Goal: Task Accomplishment & Management: Use online tool/utility

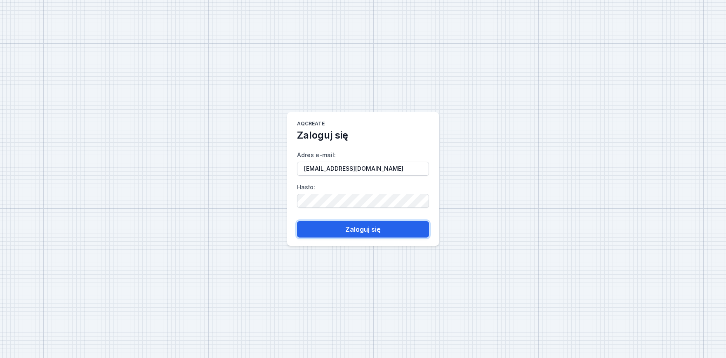
drag, startPoint x: 359, startPoint y: 224, endPoint x: 385, endPoint y: 213, distance: 28.1
click at [358, 226] on button "Zaloguj się" at bounding box center [363, 229] width 132 height 17
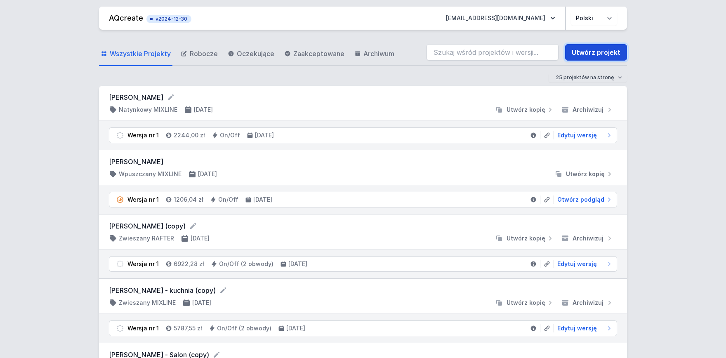
click at [600, 54] on link "Utwórz projekt" at bounding box center [596, 52] width 62 height 17
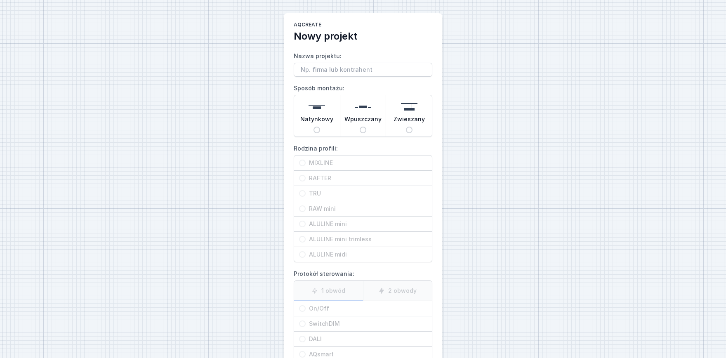
click at [312, 68] on input "Nazwa projektu:" at bounding box center [363, 70] width 139 height 14
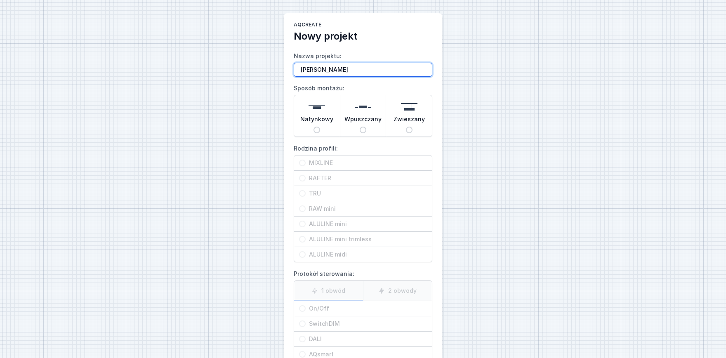
click at [330, 69] on input "[PERSON_NAME]" at bounding box center [363, 70] width 139 height 14
type input "[PERSON_NAME]"
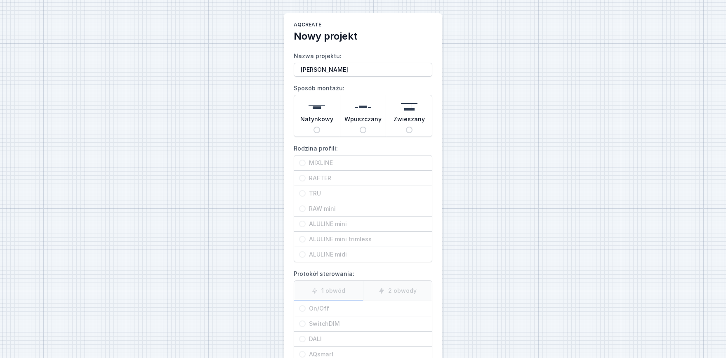
click at [356, 123] on span "Wpuszczany" at bounding box center [363, 121] width 37 height 12
click at [360, 127] on input "Wpuszczany" at bounding box center [363, 130] width 7 height 7
radio input "true"
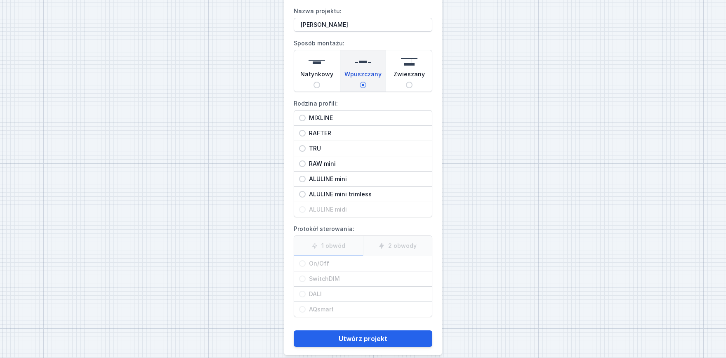
scroll to position [45, 0]
click at [319, 115] on span "MIXLINE" at bounding box center [366, 117] width 121 height 8
click at [306, 115] on input "MIXLINE" at bounding box center [302, 117] width 7 height 7
radio input "true"
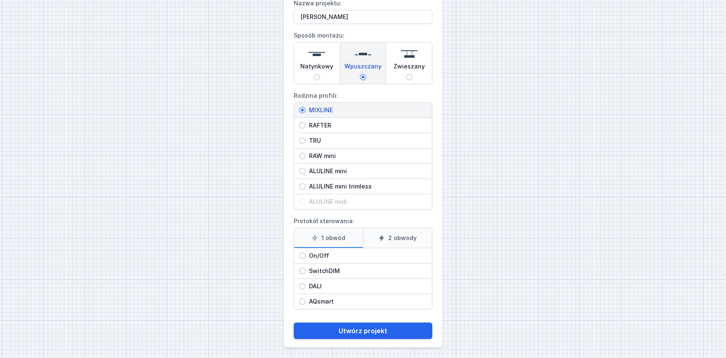
scroll to position [54, 0]
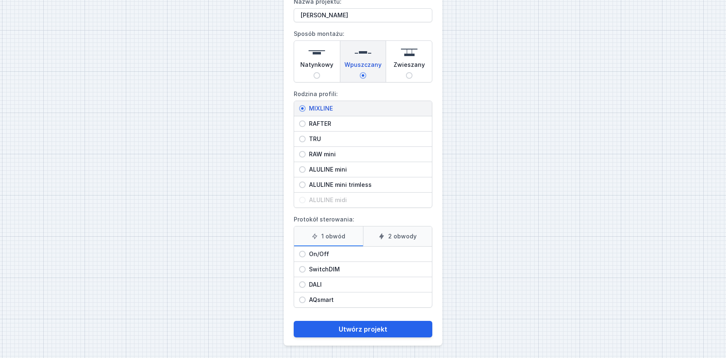
click at [411, 232] on label "2 obwody" at bounding box center [397, 237] width 69 height 20
click at [0, 0] on input "2 obwody" at bounding box center [0, 0] width 0 height 0
click at [313, 257] on span "On/Off" at bounding box center [366, 254] width 121 height 8
click at [306, 257] on input "On/Off" at bounding box center [302, 254] width 7 height 7
radio input "true"
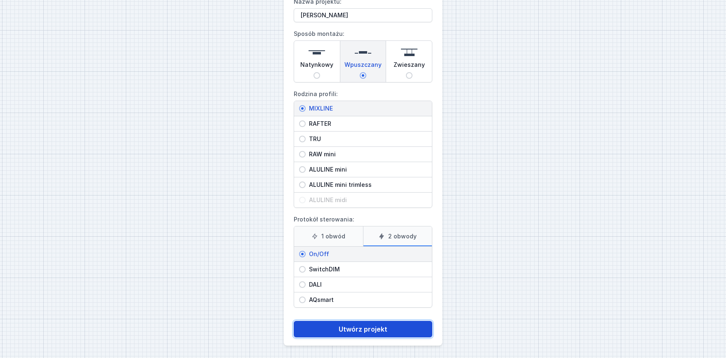
click at [336, 328] on button "Utwórz projekt" at bounding box center [363, 329] width 139 height 17
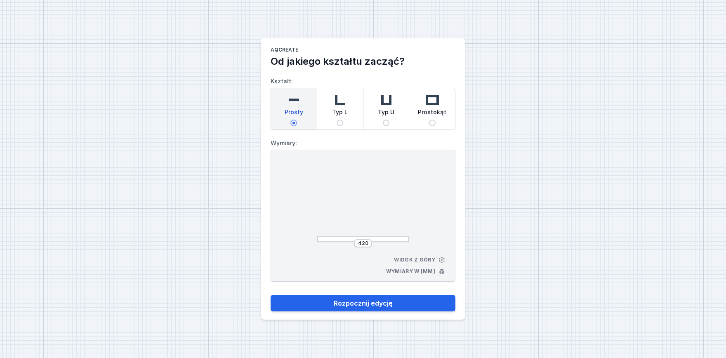
click at [342, 111] on span "Typ L" at bounding box center [340, 114] width 16 height 12
click at [342, 120] on input "Typ L" at bounding box center [340, 123] width 7 height 7
radio input "true"
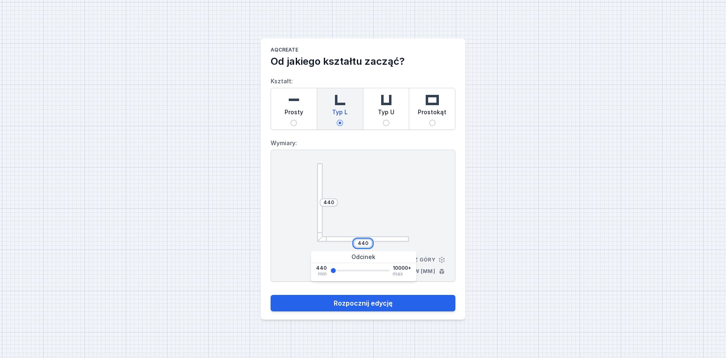
drag, startPoint x: 369, startPoint y: 242, endPoint x: 341, endPoint y: 239, distance: 28.2
click at [357, 240] on input "440" at bounding box center [363, 243] width 13 height 7
type input "1000"
drag, startPoint x: 335, startPoint y: 203, endPoint x: 303, endPoint y: 203, distance: 31.8
click at [322, 203] on input "440" at bounding box center [328, 202] width 13 height 7
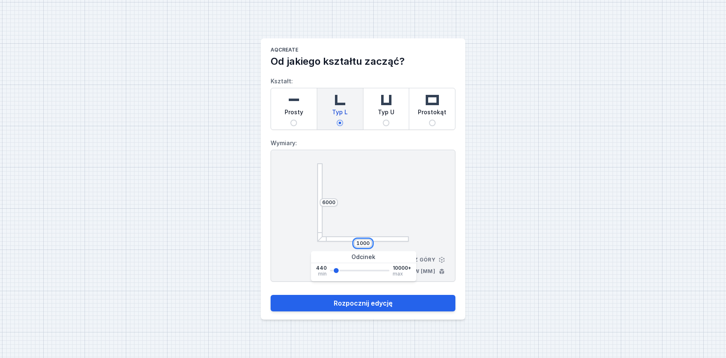
click at [361, 242] on input "1000" at bounding box center [363, 243] width 13 height 7
click at [362, 242] on input "1000" at bounding box center [363, 243] width 13 height 7
click at [369, 243] on input "1000" at bounding box center [363, 243] width 13 height 7
click at [326, 203] on input "6000" at bounding box center [328, 202] width 13 height 7
click at [335, 203] on input "6000" at bounding box center [328, 202] width 13 height 7
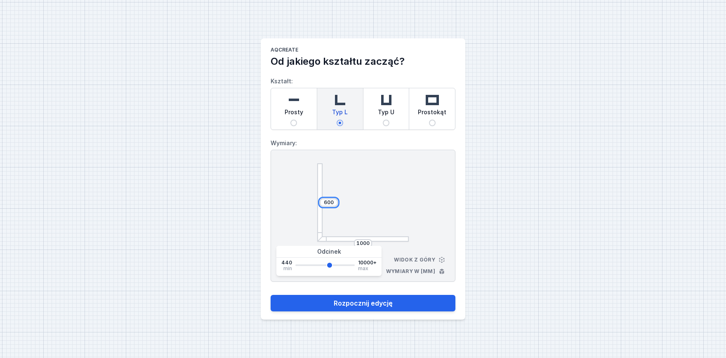
type input "600"
click at [334, 200] on input "600" at bounding box center [328, 202] width 13 height 7
click at [331, 202] on input "600" at bounding box center [328, 202] width 13 height 7
type input "6000"
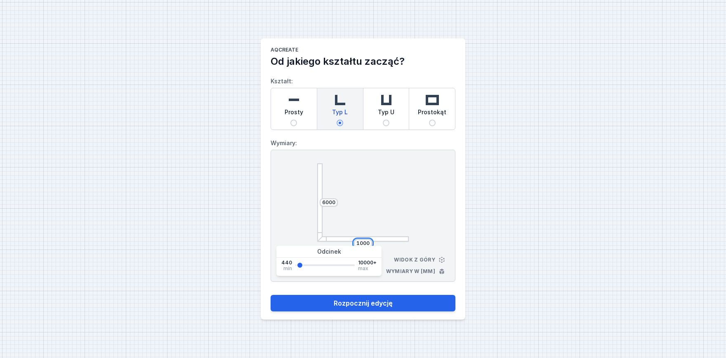
click at [361, 245] on input "1000" at bounding box center [363, 243] width 13 height 7
click at [368, 243] on input "10000" at bounding box center [363, 243] width 17 height 7
type input "10000"
drag, startPoint x: 325, startPoint y: 202, endPoint x: 311, endPoint y: 202, distance: 14.0
click at [322, 202] on input "6000" at bounding box center [328, 202] width 13 height 7
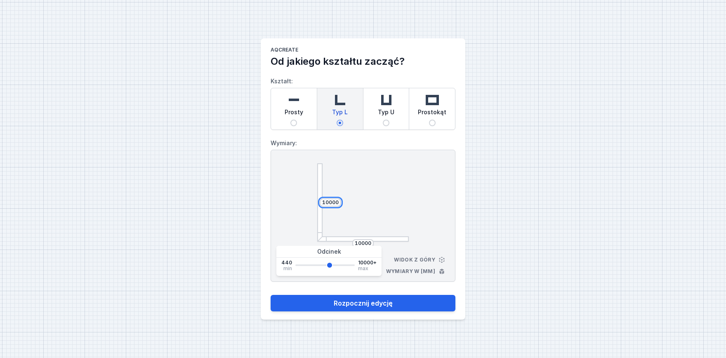
type input "10000"
drag, startPoint x: 347, startPoint y: 244, endPoint x: 334, endPoint y: 246, distance: 12.9
click at [355, 246] on input "10000" at bounding box center [363, 243] width 17 height 7
type input "6000"
click at [497, 205] on div "AQcreate Od jakiego kształtu zacząć? Kształt: Prosty Typ L Typ U Prostokąt Wymi…" at bounding box center [363, 179] width 726 height 358
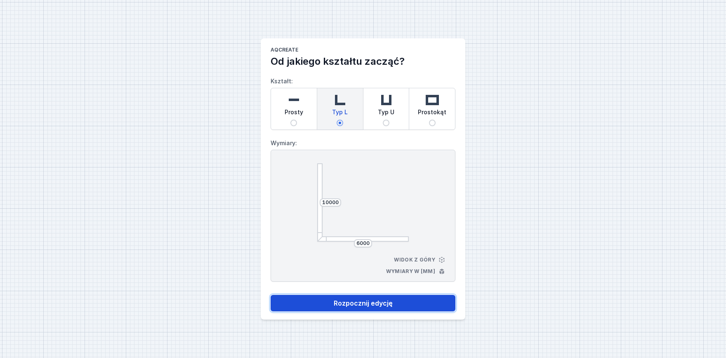
click at [366, 304] on button "Rozpocznij edycję" at bounding box center [363, 303] width 185 height 17
select select "3000"
select select "true"
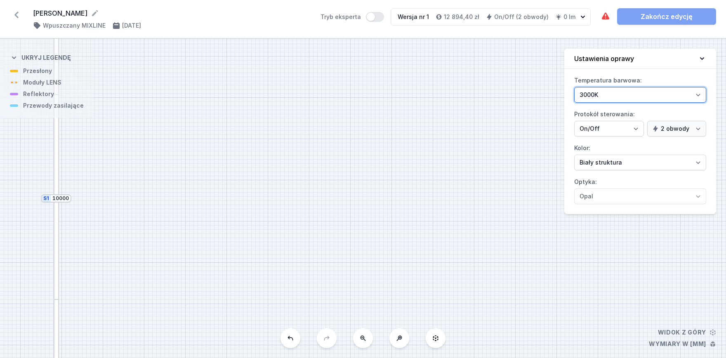
click at [574, 87] on select "2700K 3000K 4000K" at bounding box center [640, 95] width 132 height 16
click option "3000K" at bounding box center [0, 0] width 0 height 0
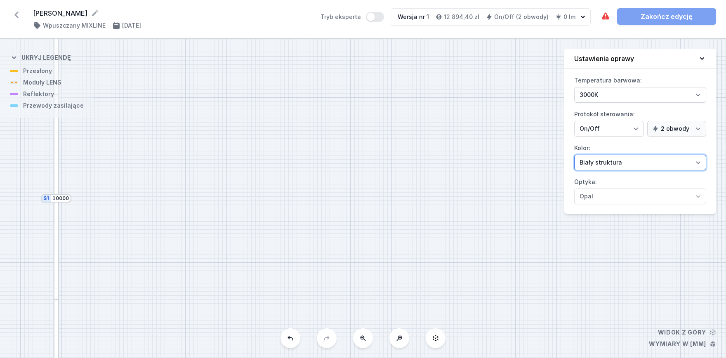
click at [574, 155] on select "Biały struktura Czarny struktura Złoty struktura Miedziany Szary Inny (z palety…" at bounding box center [640, 163] width 132 height 16
select select "2"
click option "Czarny struktura" at bounding box center [0, 0] width 0 height 0
drag, startPoint x: 283, startPoint y: 245, endPoint x: 353, endPoint y: 63, distance: 194.6
click at [353, 64] on div "S2 6000 S1 10000" at bounding box center [363, 198] width 726 height 319
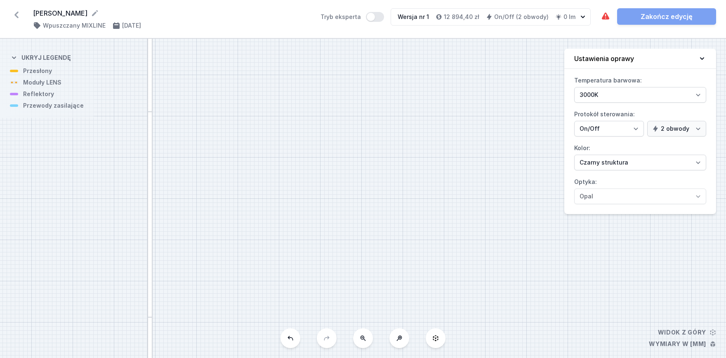
drag, startPoint x: 364, startPoint y: 249, endPoint x: 312, endPoint y: 45, distance: 211.1
click at [310, 39] on div "S2 6000 S1 10000" at bounding box center [363, 198] width 726 height 319
drag, startPoint x: 328, startPoint y: 206, endPoint x: 333, endPoint y: 138, distance: 68.2
click at [333, 122] on div "S2 6000 S1 10000" at bounding box center [363, 198] width 726 height 319
drag, startPoint x: 410, startPoint y: 182, endPoint x: 306, endPoint y: 228, distance: 113.8
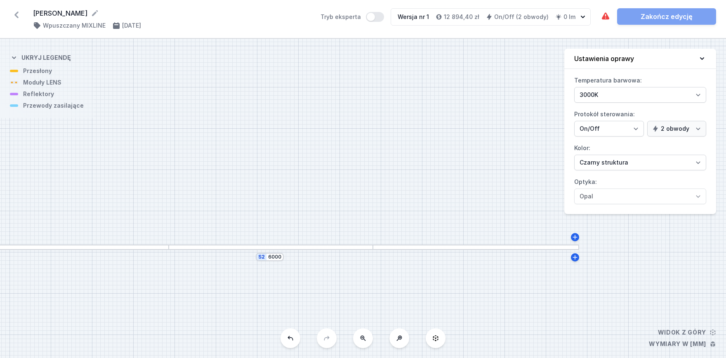
click at [306, 228] on div "S2 6000 S1 10000" at bounding box center [363, 198] width 726 height 319
drag, startPoint x: 326, startPoint y: 186, endPoint x: 333, endPoint y: 185, distance: 6.6
click at [333, 185] on div "S2 6000 S1 10000" at bounding box center [363, 198] width 726 height 319
drag, startPoint x: 276, startPoint y: 223, endPoint x: 291, endPoint y: 226, distance: 15.6
click at [291, 226] on div "S2 6000 S1 10000" at bounding box center [363, 198] width 726 height 319
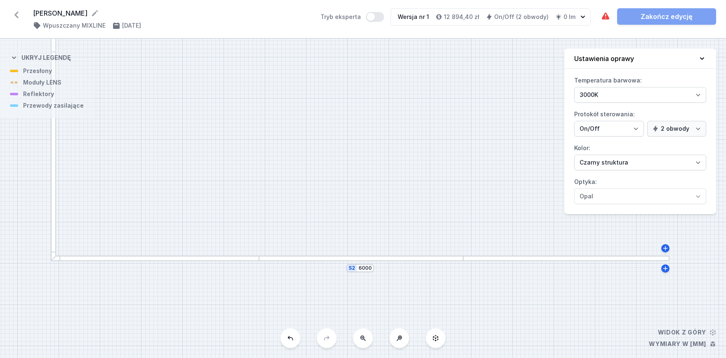
click at [246, 257] on div at bounding box center [155, 258] width 208 height 5
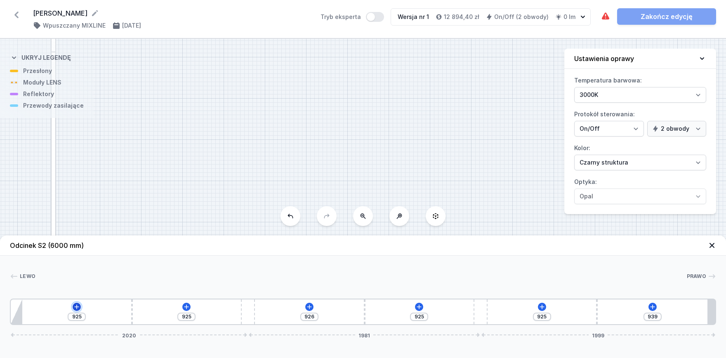
click at [76, 306] on icon at bounding box center [76, 307] width 7 height 7
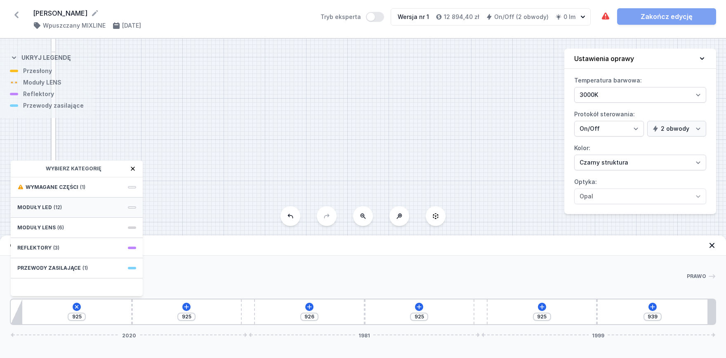
click at [55, 208] on span "(12)" at bounding box center [58, 207] width 8 height 7
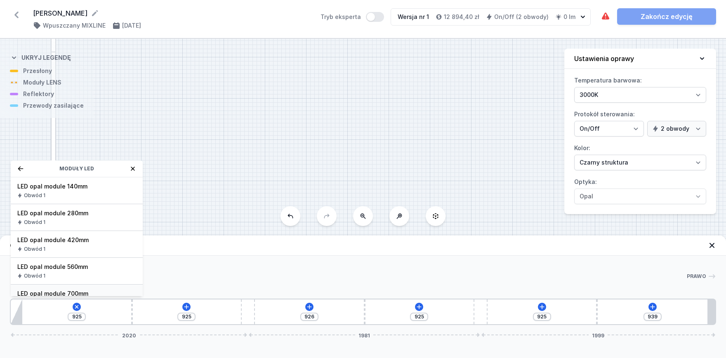
click at [76, 288] on div "LED opal module 700mm Obwód 1" at bounding box center [77, 298] width 132 height 27
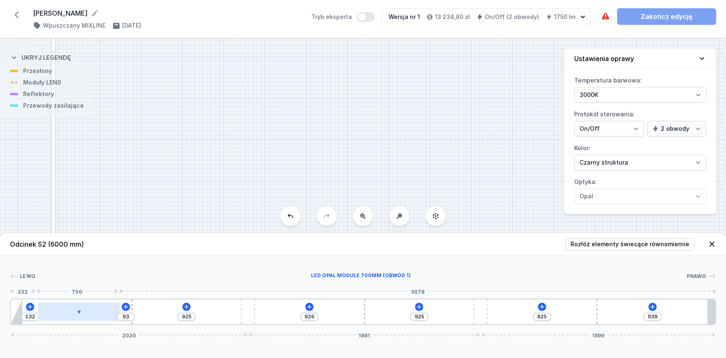
type input "82"
type input "143"
type input "79"
type input "146"
drag, startPoint x: 57, startPoint y: 313, endPoint x: 73, endPoint y: 314, distance: 16.6
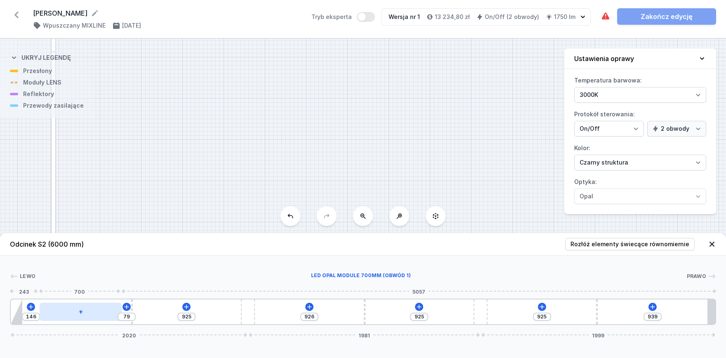
click at [73, 314] on div at bounding box center [81, 312] width 82 height 18
click at [89, 311] on div at bounding box center [81, 312] width 82 height 18
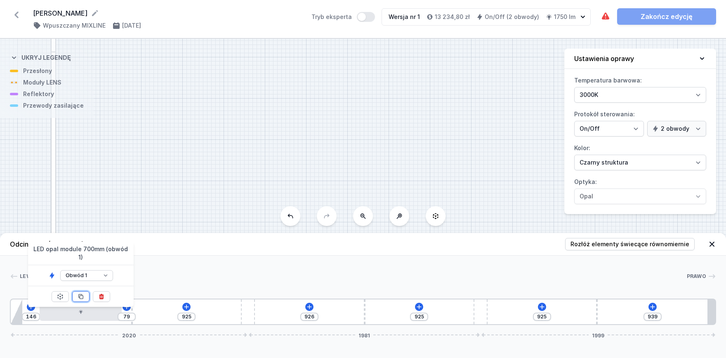
click at [81, 293] on icon at bounding box center [81, 296] width 7 height 7
type input "225"
click at [81, 293] on icon at bounding box center [81, 296] width 7 height 7
type input "285"
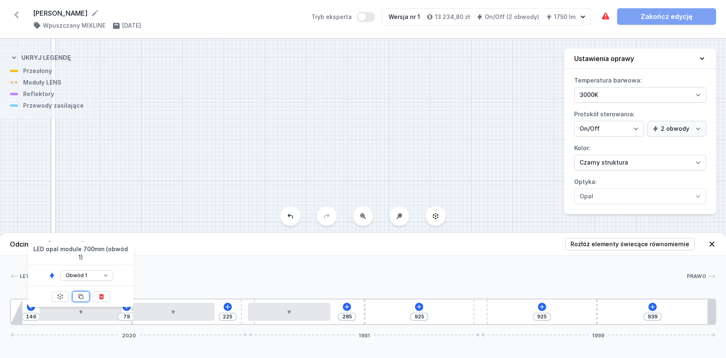
click at [81, 293] on icon at bounding box center [81, 296] width 7 height 7
type input "225"
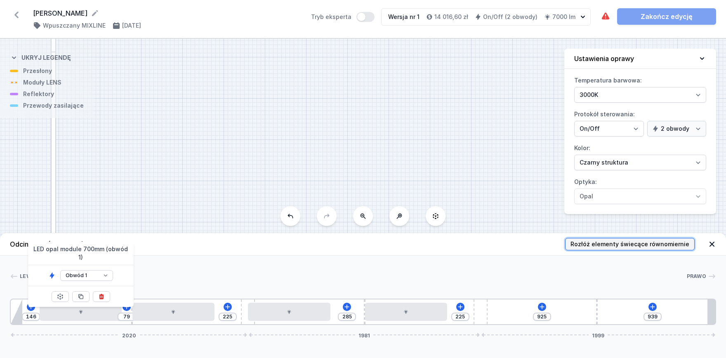
click at [602, 247] on span "Rozłóż elementy świecące równomiernie" at bounding box center [630, 244] width 119 height 8
type input "620"
type input "326"
type input "575"
type input "540"
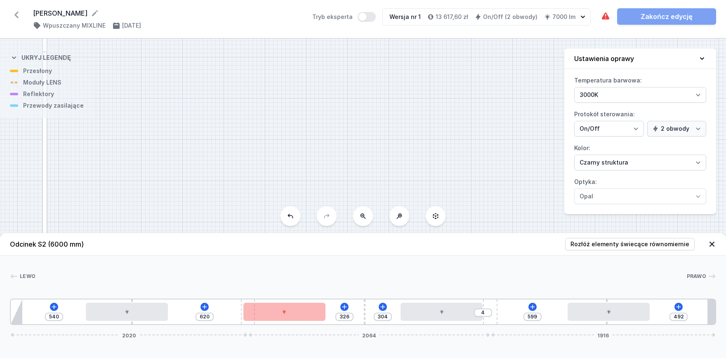
type input "471"
type input "25"
type input "468"
type input "28"
type input "464"
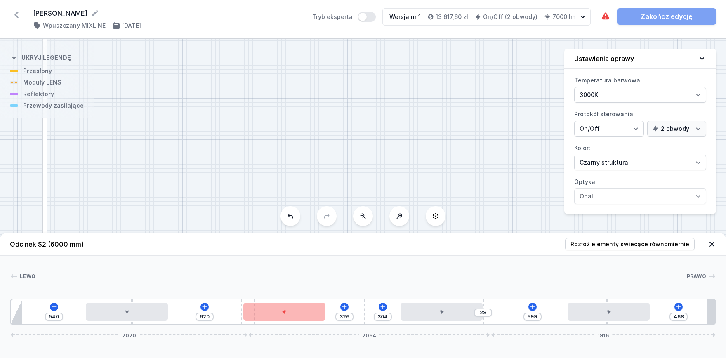
type input "32"
drag, startPoint x: 488, startPoint y: 302, endPoint x: 514, endPoint y: 298, distance: 26.4
click at [514, 298] on div "Lewo Prawo 1 2 3 1 4 3 1 2 3 1 4 2 3 1 5 540 620 326 304 32 599 464 2020 2092 1…" at bounding box center [363, 290] width 726 height 69
type input "537"
type input "115"
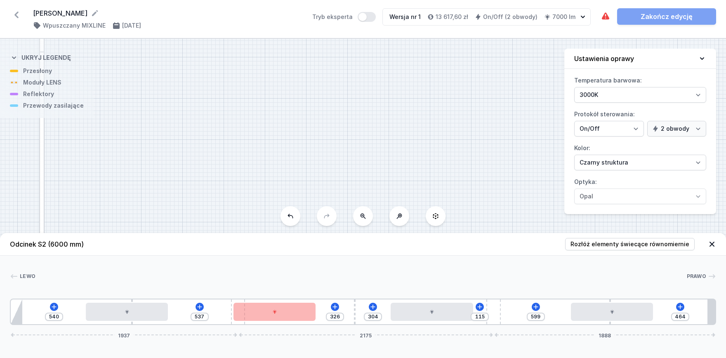
drag, startPoint x: 243, startPoint y: 302, endPoint x: 212, endPoint y: 302, distance: 30.9
click at [212, 302] on div "540 537 326 304 115 599 464 1937 2175 1888" at bounding box center [363, 312] width 706 height 26
click at [212, 299] on div "540 537 326 304 115 599 464 1937 2175 1888" at bounding box center [363, 312] width 706 height 26
click at [593, 245] on span "Rozłóż elementy świecące równomiernie" at bounding box center [630, 244] width 119 height 8
type input "243"
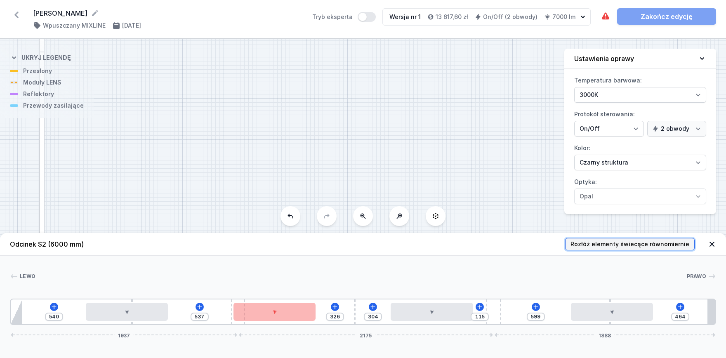
type input "575"
type input "387"
type input "488"
type input "32"
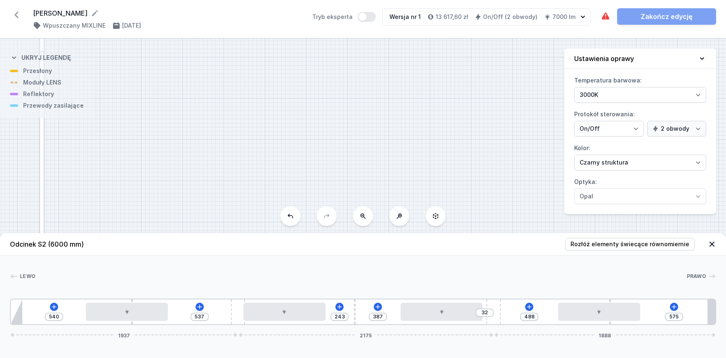
drag, startPoint x: 232, startPoint y: 302, endPoint x: 198, endPoint y: 298, distance: 34.5
click at [198, 298] on div "Lewo Prawo 1 2 3 1 4 3 1 2 3 1 4 2 3 1 5 540 537 243 387 32 488 575 1937 2175 1…" at bounding box center [363, 290] width 726 height 69
drag, startPoint x: 236, startPoint y: 304, endPoint x: 193, endPoint y: 302, distance: 43.8
click at [193, 302] on div "540 537 243 387 32 488 575 1937 2175 1888" at bounding box center [363, 312] width 706 height 26
type input "523"
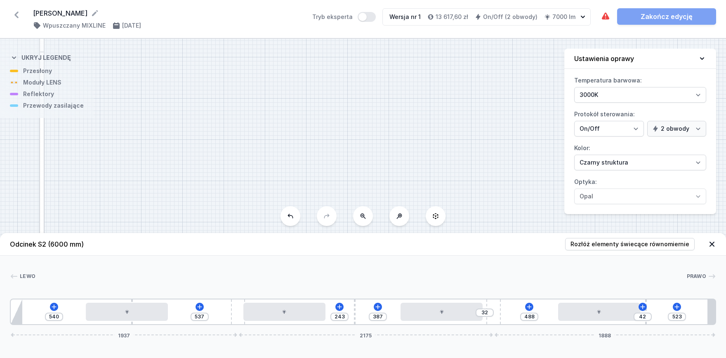
drag, startPoint x: 611, startPoint y: 301, endPoint x: 666, endPoint y: 298, distance: 55.4
click at [666, 298] on div "Lewo Prawo 1 2 3 1 4 3 1 2 3 1 4 3 1 2 5 540 537 243 387 32 488 42 523 1937 217…" at bounding box center [363, 290] width 726 height 69
drag, startPoint x: 238, startPoint y: 304, endPoint x: 225, endPoint y: 308, distance: 13.4
click at [217, 303] on div "540 537 243 387 32 488 42 523 1937 2175 1888" at bounding box center [363, 312] width 706 height 26
type input "629"
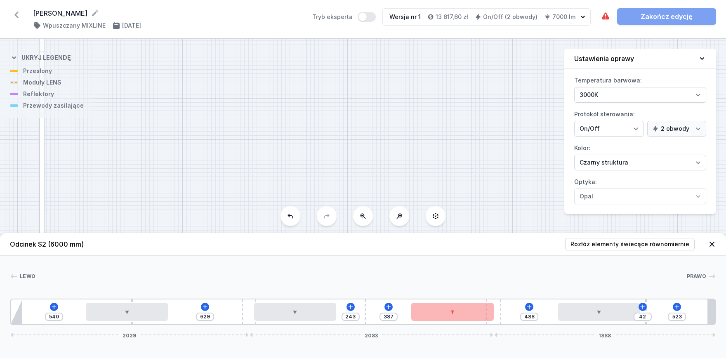
drag, startPoint x: 235, startPoint y: 313, endPoint x: 386, endPoint y: 311, distance: 151.5
click at [397, 310] on div "540 629 243 387 488 42 523 2029 2083 1888" at bounding box center [363, 312] width 706 height 26
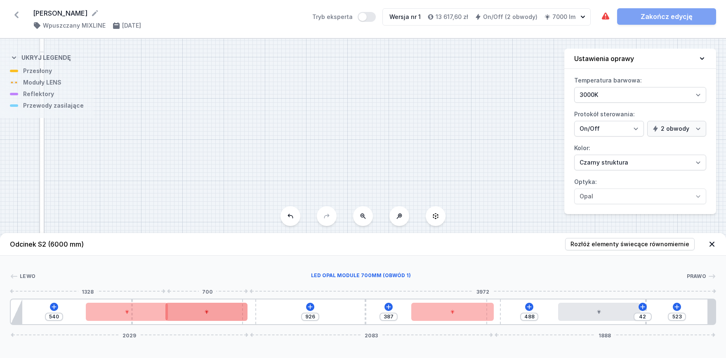
drag, startPoint x: 224, startPoint y: 316, endPoint x: 229, endPoint y: 316, distance: 4.5
click at [222, 316] on div at bounding box center [206, 312] width 82 height 18
drag, startPoint x: 255, startPoint y: 305, endPoint x: 399, endPoint y: 300, distance: 144.5
click at [399, 300] on div "540 926 387 488 42 523 2029 2083 1888" at bounding box center [363, 312] width 706 height 26
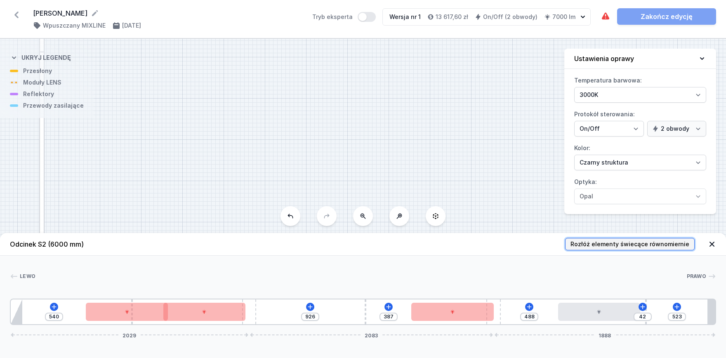
click at [599, 243] on span "Rozłóż elementy świecące równomiernie" at bounding box center [630, 244] width 119 height 8
type input "335"
type input "295"
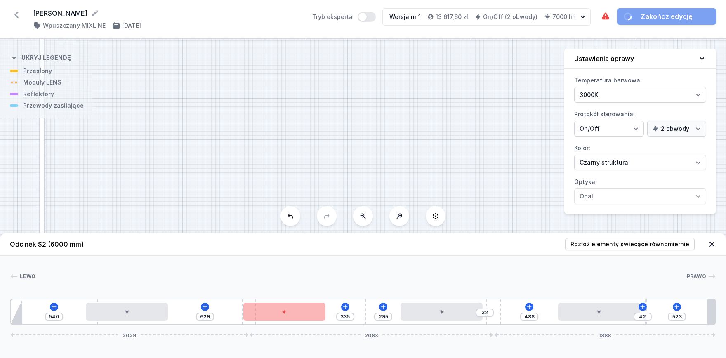
drag, startPoint x: 132, startPoint y: 302, endPoint x: 102, endPoint y: 293, distance: 31.7
click at [102, 287] on div "Lewo Prawo 1 2 3 1 4 3 1 2 3 1 4 3 1 2 5 540 629 335 295 32 488 42 523 2029 208…" at bounding box center [363, 290] width 726 height 69
drag, startPoint x: 105, startPoint y: 302, endPoint x: 216, endPoint y: 300, distance: 111.0
click at [216, 300] on div "540 629 335 295 32 488 42 523 2029 2083 1888" at bounding box center [363, 312] width 706 height 26
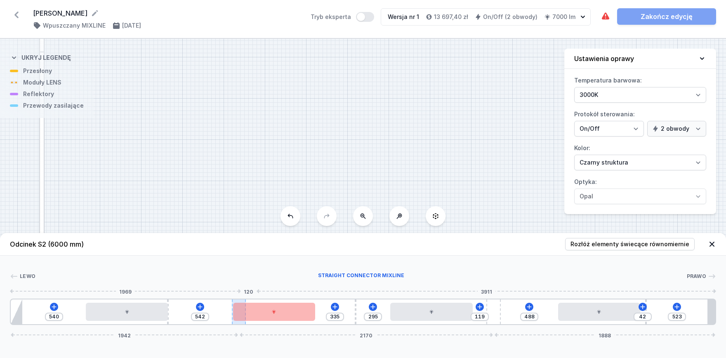
type input "119"
type input "542"
type input "124"
type input "537"
drag, startPoint x: 245, startPoint y: 302, endPoint x: 171, endPoint y: 302, distance: 73.5
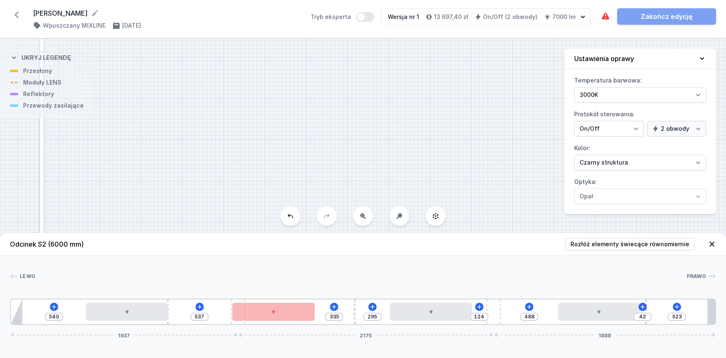
click at [171, 302] on div "540 537 335 295 124 488 42 523 1937 2175 1888" at bounding box center [363, 312] width 706 height 26
drag, startPoint x: 616, startPoint y: 244, endPoint x: 565, endPoint y: 253, distance: 51.2
click at [615, 244] on span "Rozłóż elementy świecące równomiernie" at bounding box center [630, 244] width 119 height 8
type input "243"
type input "387"
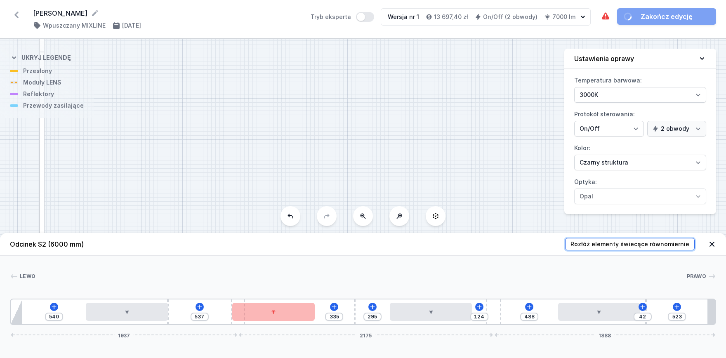
type input "32"
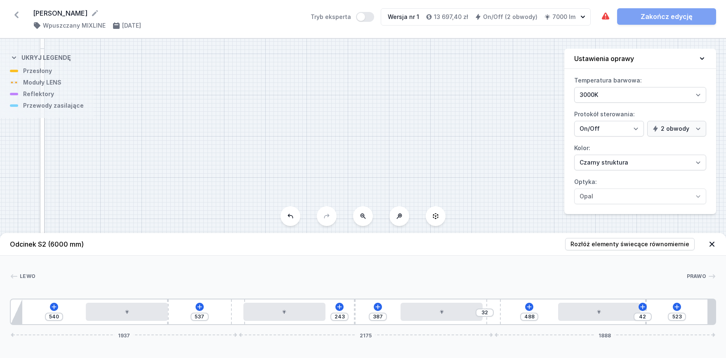
drag, startPoint x: 383, startPoint y: 157, endPoint x: 364, endPoint y: 76, distance: 83.6
click at [364, 76] on div "S2 6000 S1 10000" at bounding box center [363, 198] width 726 height 319
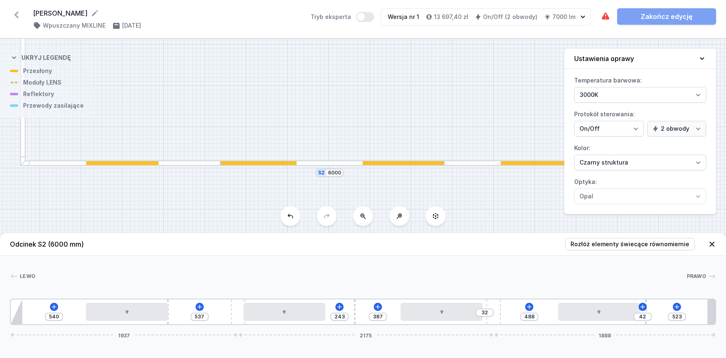
drag, startPoint x: 385, startPoint y: 134, endPoint x: 386, endPoint y: 120, distance: 14.0
click at [386, 120] on div "S2 6000 S1 10000" at bounding box center [363, 198] width 726 height 319
click at [286, 162] on div at bounding box center [258, 163] width 77 height 4
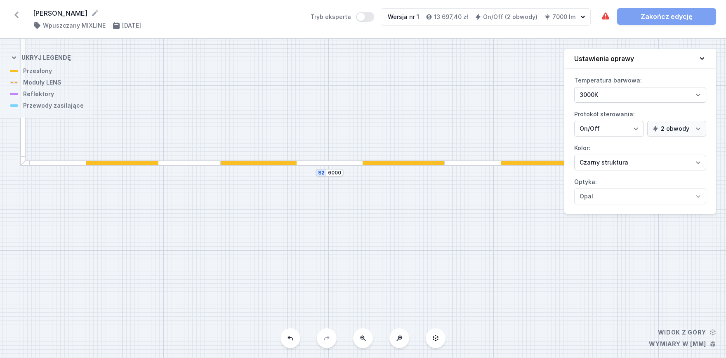
click at [286, 162] on div at bounding box center [258, 163] width 77 height 4
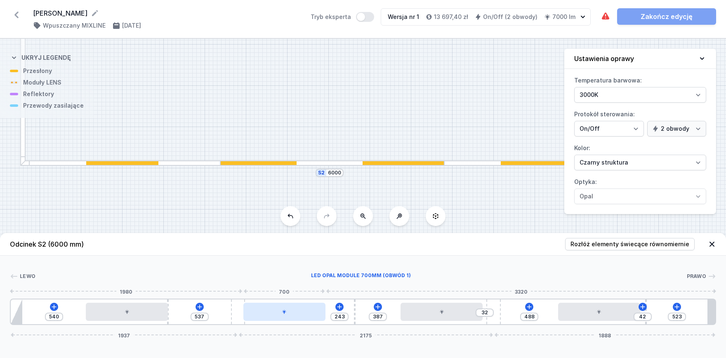
click at [294, 315] on div at bounding box center [284, 312] width 82 height 18
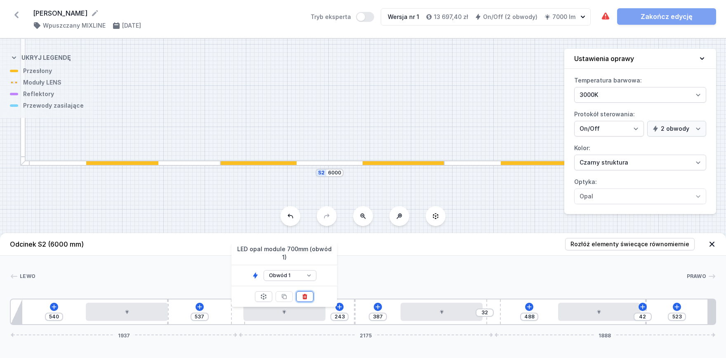
click at [309, 291] on button at bounding box center [304, 296] width 17 height 11
type input "926"
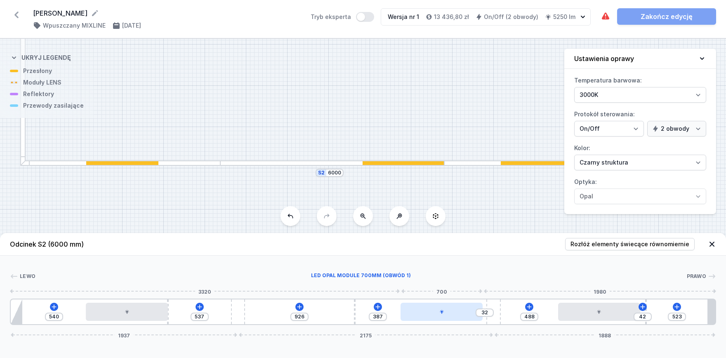
click at [451, 316] on div at bounding box center [442, 312] width 82 height 18
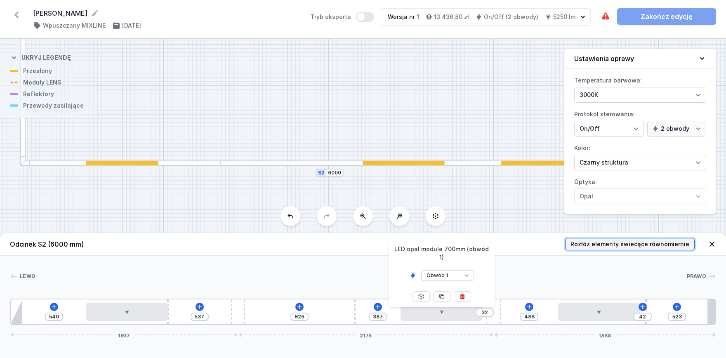
click at [600, 243] on span "Rozłóż elementy świecące równomiernie" at bounding box center [630, 244] width 119 height 8
type input "875"
type input "202"
type input "653"
type input "702"
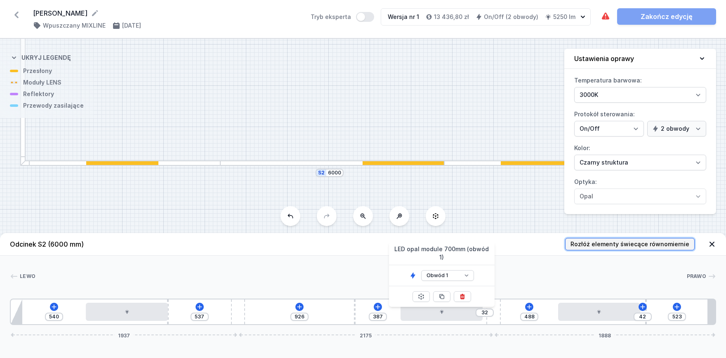
type input "153"
type input "377"
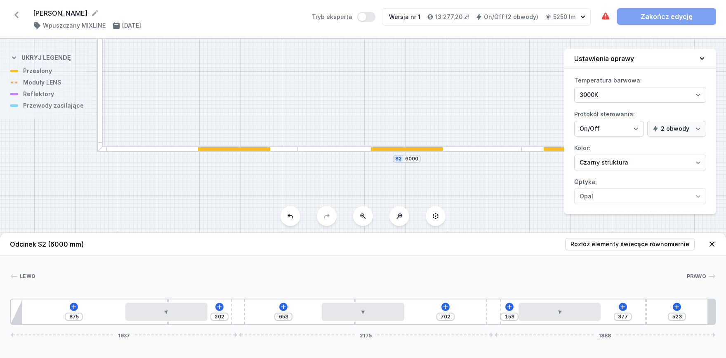
drag, startPoint x: 455, startPoint y: 195, endPoint x: 535, endPoint y: 182, distance: 80.6
click at [535, 182] on div "S2 6000 S1 10000" at bounding box center [363, 198] width 726 height 319
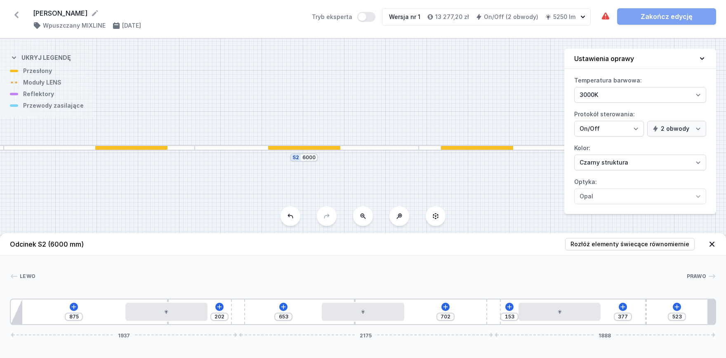
drag, startPoint x: 529, startPoint y: 206, endPoint x: 425, endPoint y: 206, distance: 103.2
click at [427, 206] on div "S2 6000 S1 10000" at bounding box center [363, 198] width 726 height 319
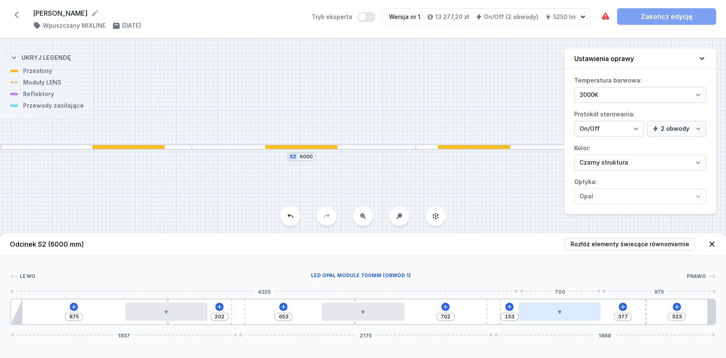
click at [579, 314] on div at bounding box center [560, 312] width 82 height 18
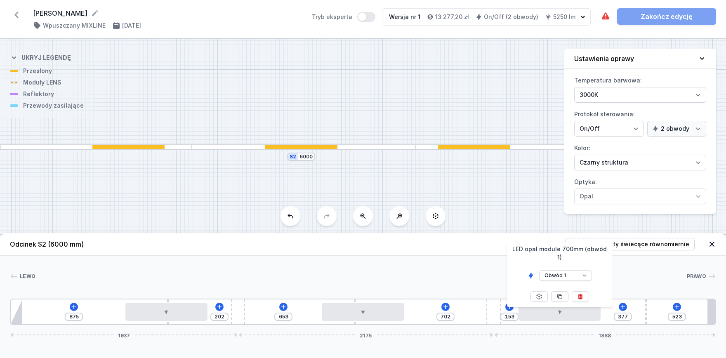
click at [645, 307] on div "875 202 653 702 153 377 523 1937 2175 1888" at bounding box center [363, 312] width 706 height 26
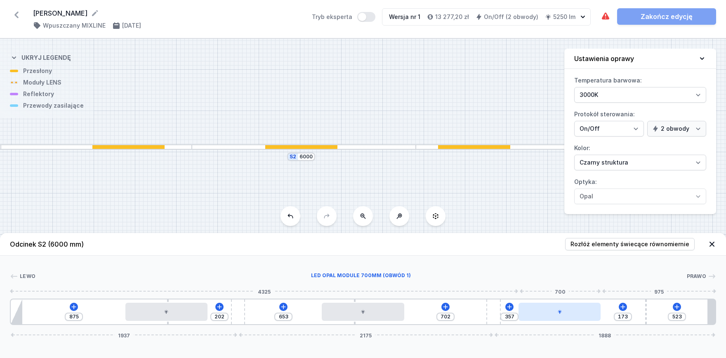
type input "586"
type input "477"
type input "756"
type input "307"
type input "933"
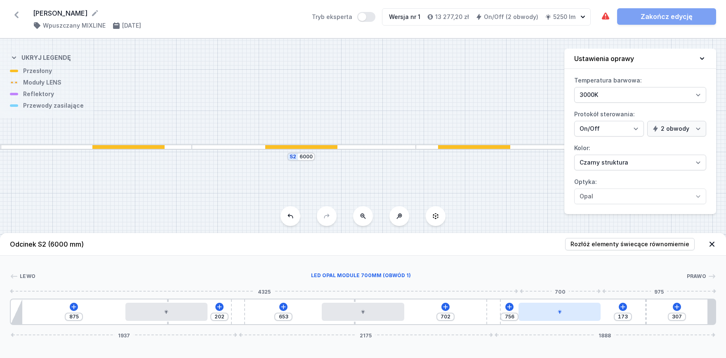
type input "130"
type input "944"
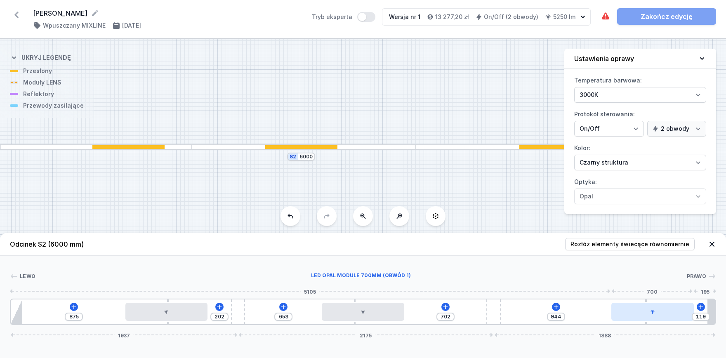
type input "116"
type input "947"
type input "105"
type input "958"
type input "102"
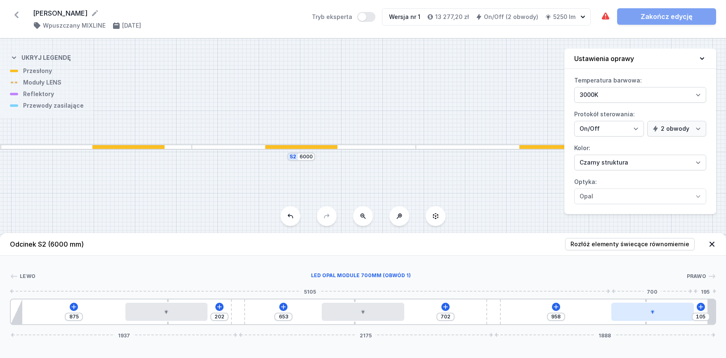
type input "961"
type input "99"
type input "964"
type input "95"
type input "968"
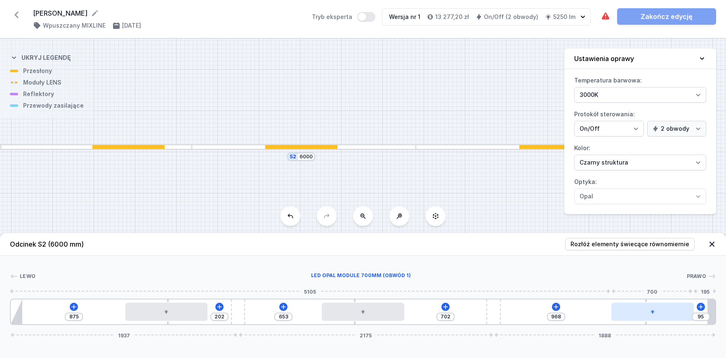
drag, startPoint x: 668, startPoint y: 309, endPoint x: 673, endPoint y: 307, distance: 5.6
click at [673, 307] on div at bounding box center [653, 312] width 82 height 18
type input "92"
drag, startPoint x: 647, startPoint y: 302, endPoint x: 627, endPoint y: 316, distance: 23.5
click at [556, 300] on div "875 202 653 702 508 453 92 1937 2175 1888" at bounding box center [363, 312] width 706 height 26
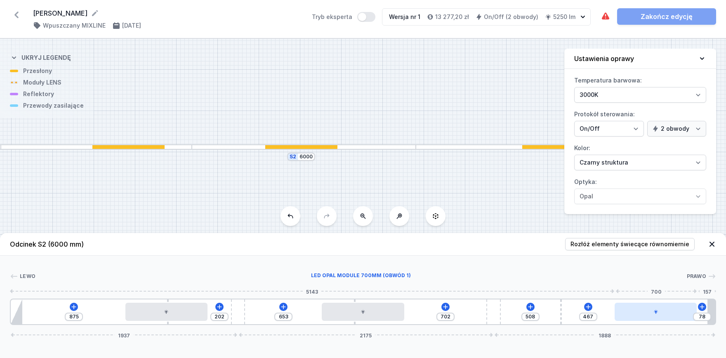
type input "590"
drag, startPoint x: 703, startPoint y: 315, endPoint x: 683, endPoint y: 305, distance: 22.0
click at [704, 315] on div at bounding box center [672, 312] width 82 height 18
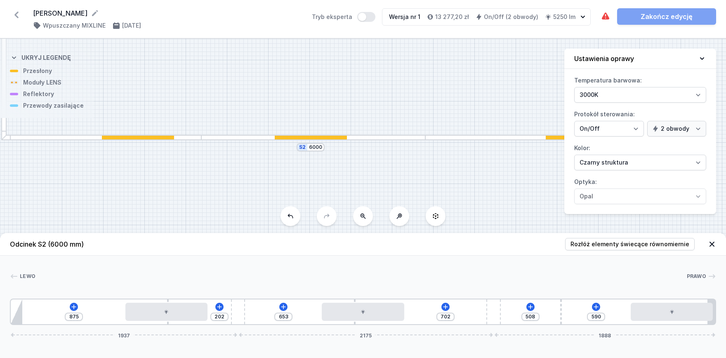
drag, startPoint x: 464, startPoint y: 183, endPoint x: 524, endPoint y: 180, distance: 60.8
click at [544, 180] on div "S2 6000 S1 10000" at bounding box center [363, 198] width 726 height 319
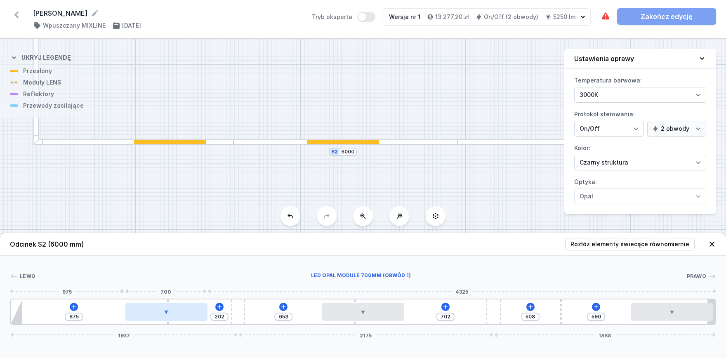
click at [132, 317] on div at bounding box center [166, 312] width 82 height 18
type input "851"
type input "226"
type input "809"
type input "268"
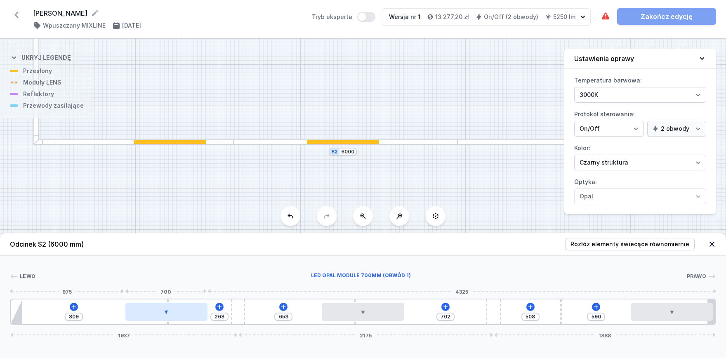
type input "771"
type input "306"
type input "719"
type input "358"
type input "643"
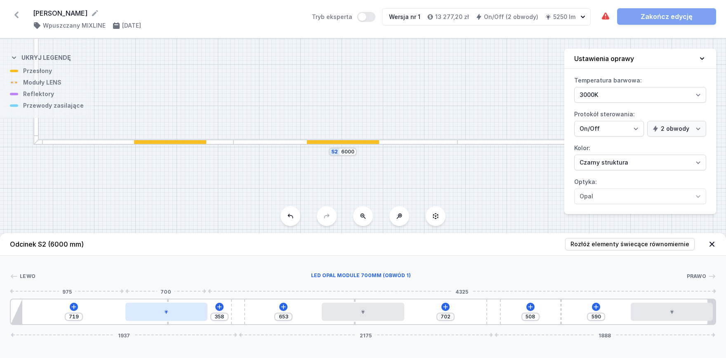
type input "434"
type input "539"
type input "537"
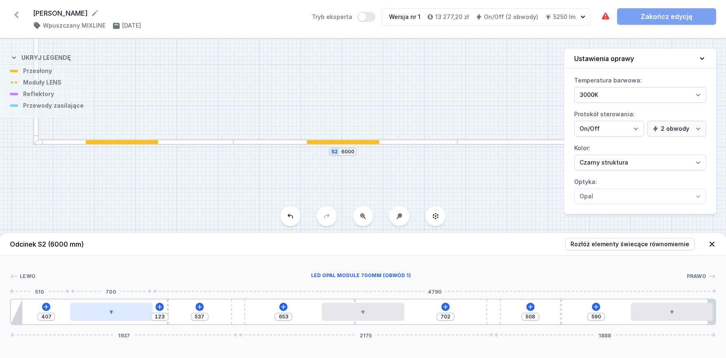
type input "393"
type input "137"
type input "372"
type input "158"
type input "345"
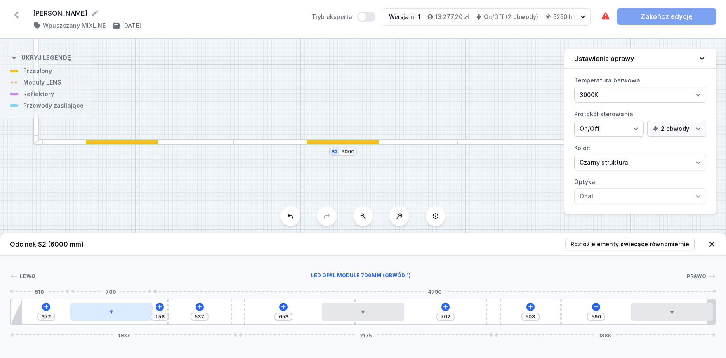
type input "185"
type input "313"
type input "217"
type input "282"
type input "248"
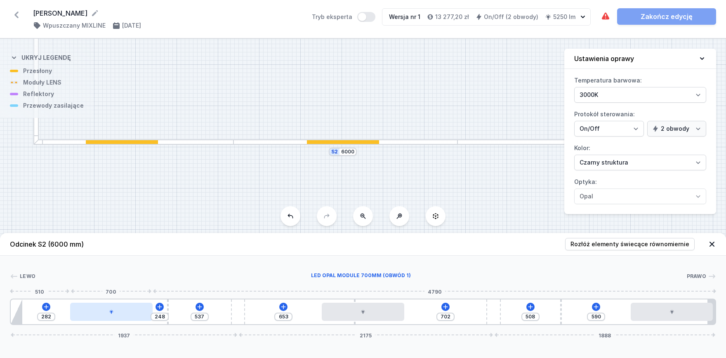
type input "254"
type input "276"
type input "234"
type input "296"
type input "188"
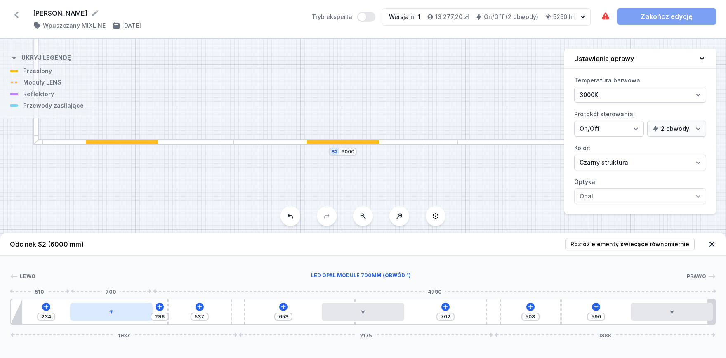
type input "342"
type input "157"
type input "373"
type input "136"
type input "394"
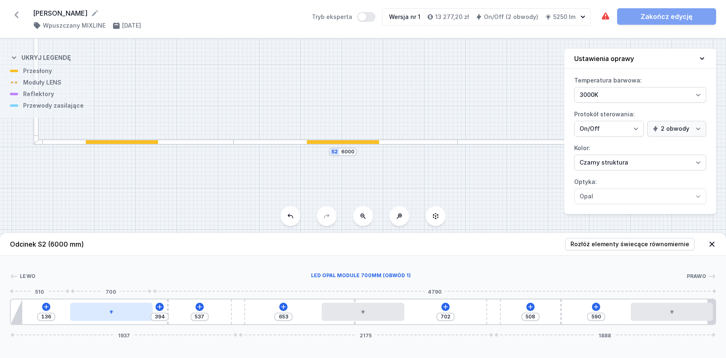
type input "119"
type input "411"
type input "112"
type input "418"
type input "109"
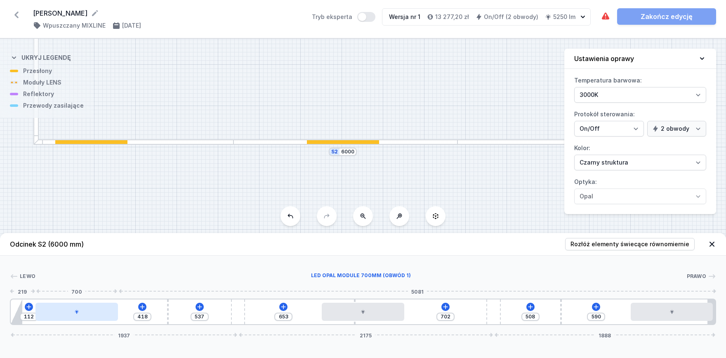
type input "421"
type input "105"
type input "425"
type input "95"
type input "435"
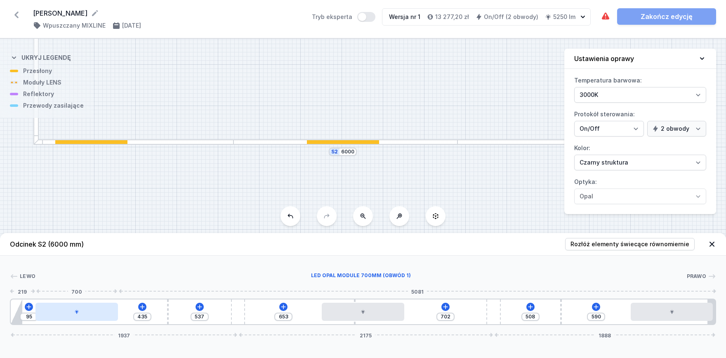
type input "77"
type input "453"
type input "67"
type input "463"
type input "60"
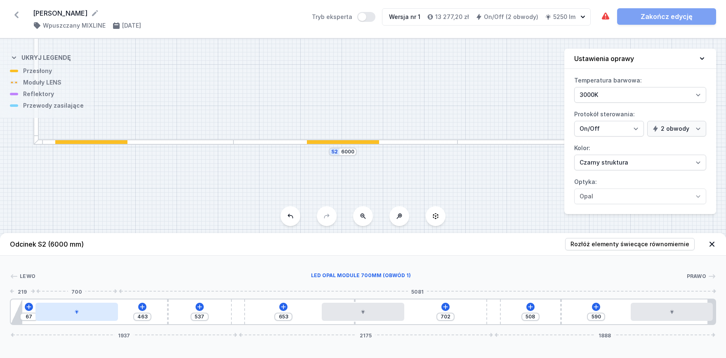
type input "470"
type input "50"
type input "480"
type input "43"
type input "487"
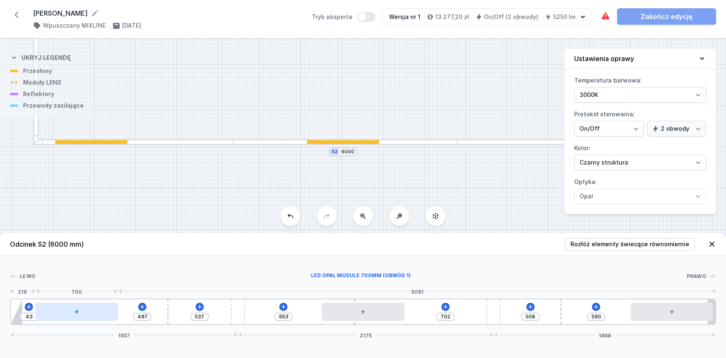
type input "36"
type input "590"
drag, startPoint x: 152, startPoint y: 311, endPoint x: 47, endPoint y: 306, distance: 105.4
click at [47, 306] on div at bounding box center [56, 312] width 82 height 18
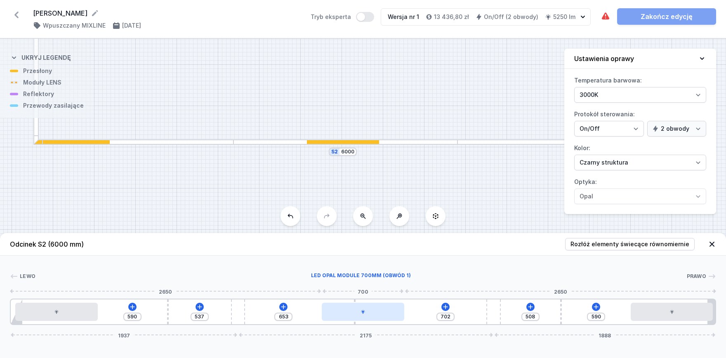
type input "624"
type input "731"
click at [340, 309] on div at bounding box center [363, 312] width 82 height 18
click at [340, 309] on div at bounding box center [360, 312] width 82 height 18
type input "596"
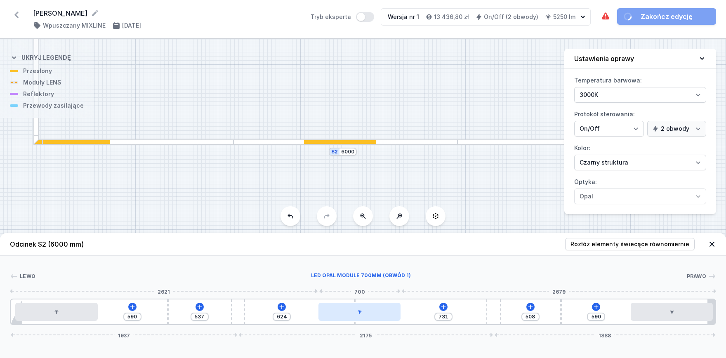
type input "759"
type input "565"
type input "790"
click at [338, 311] on div at bounding box center [356, 312] width 82 height 18
type input "568"
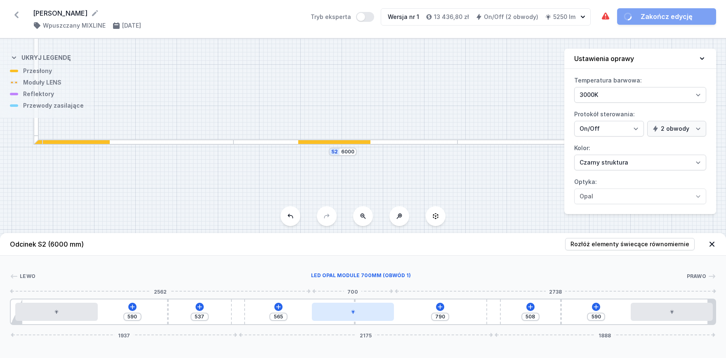
type input "787"
click at [338, 312] on div at bounding box center [353, 312] width 82 height 18
type input "533"
click at [61, 315] on div at bounding box center [56, 312] width 82 height 18
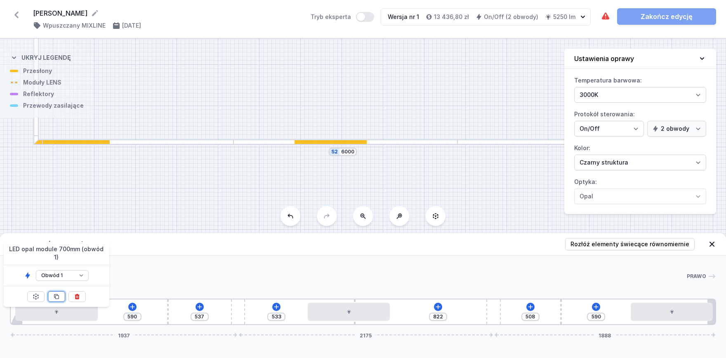
click at [57, 293] on icon at bounding box center [56, 296] width 7 height 7
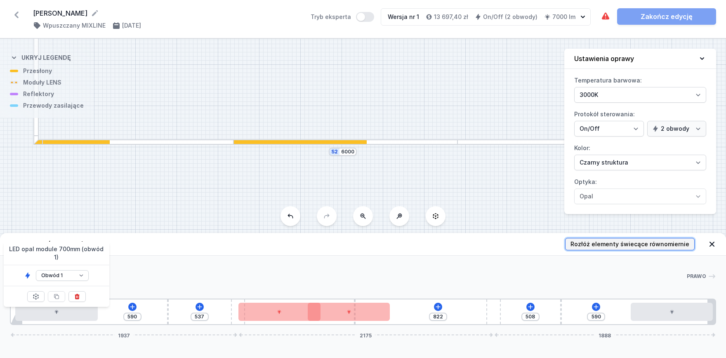
click at [611, 247] on span "Rozłóż elementy świecące równomiernie" at bounding box center [630, 244] width 119 height 8
type input "32"
type input "488"
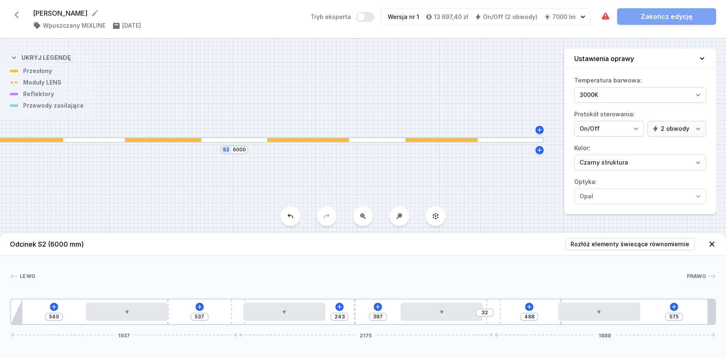
drag, startPoint x: 385, startPoint y: 184, endPoint x: 265, endPoint y: 182, distance: 120.9
click at [265, 182] on div "S2 6000 S1 10000" at bounding box center [363, 198] width 726 height 319
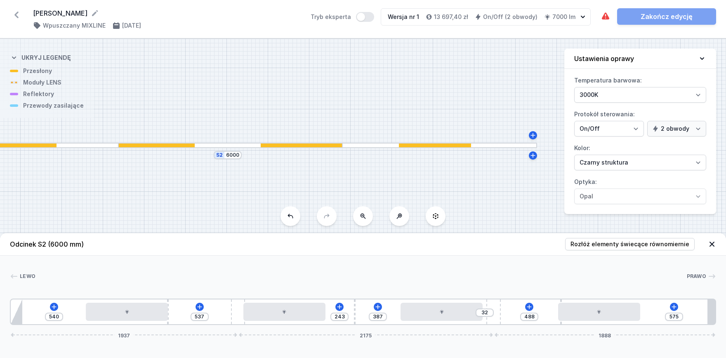
drag, startPoint x: 283, startPoint y: 175, endPoint x: 289, endPoint y: 181, distance: 7.9
click at [289, 181] on div "S2 6000 S1 10000" at bounding box center [363, 198] width 726 height 319
click at [307, 310] on div at bounding box center [284, 312] width 82 height 18
type input "285"
drag, startPoint x: 266, startPoint y: 316, endPoint x: 272, endPoint y: 313, distance: 6.3
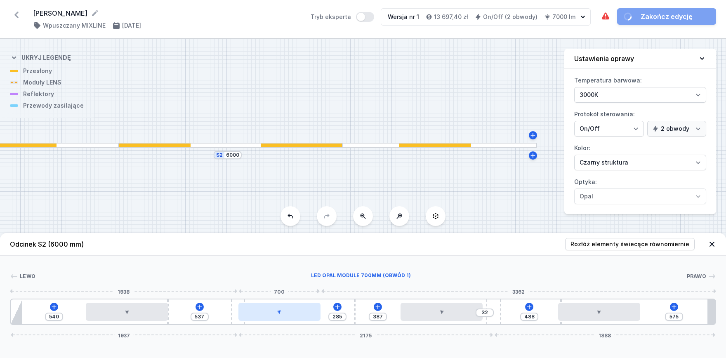
click at [266, 315] on div at bounding box center [280, 312] width 82 height 18
click at [439, 316] on div at bounding box center [442, 312] width 82 height 18
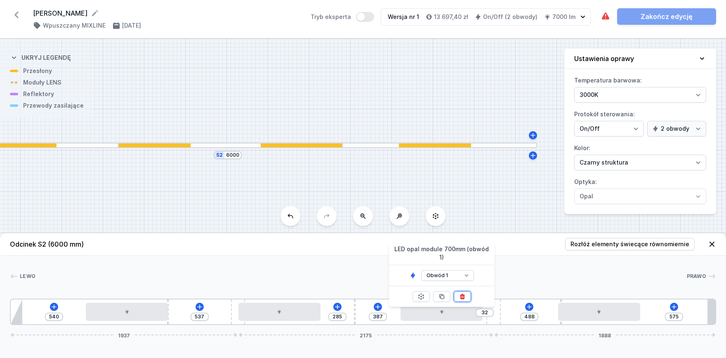
click at [461, 293] on icon at bounding box center [462, 296] width 7 height 7
type input "1119"
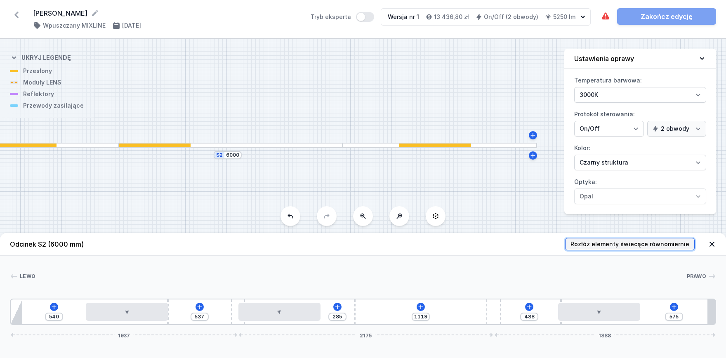
click at [615, 245] on span "Rozłóż elementy świecące równomiernie" at bounding box center [630, 244] width 119 height 8
type input "202"
type input "702"
type input "153"
type input "875"
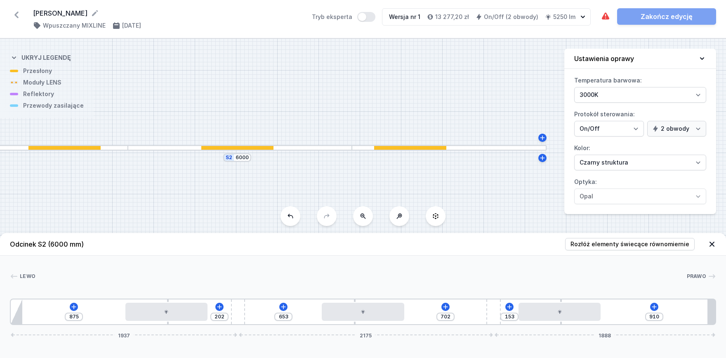
drag, startPoint x: 351, startPoint y: 184, endPoint x: 456, endPoint y: 187, distance: 105.3
click at [359, 186] on div "S2 6000 S1 10000" at bounding box center [363, 198] width 726 height 319
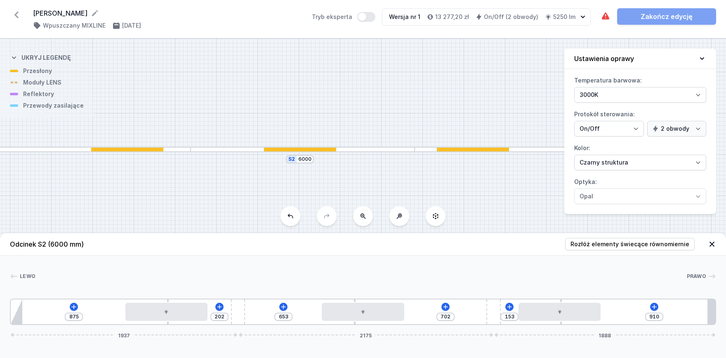
drag, startPoint x: 358, startPoint y: 179, endPoint x: 395, endPoint y: 176, distance: 37.3
click at [395, 176] on div "S2 6000 S1 10000" at bounding box center [363, 198] width 726 height 319
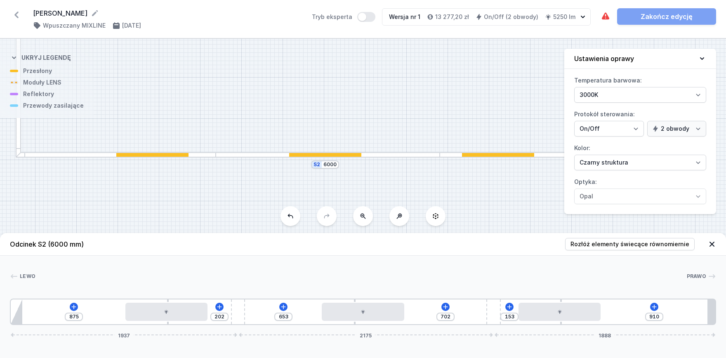
drag, startPoint x: 388, startPoint y: 175, endPoint x: 413, endPoint y: 180, distance: 25.7
click at [413, 180] on div "S2 6000 S1 10000" at bounding box center [363, 198] width 726 height 319
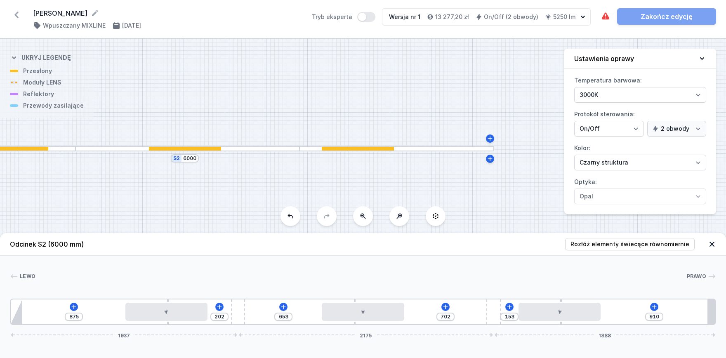
drag, startPoint x: 316, startPoint y: 178, endPoint x: 208, endPoint y: 179, distance: 108.1
click at [208, 179] on div "S2 6000 S1 10000" at bounding box center [363, 198] width 726 height 319
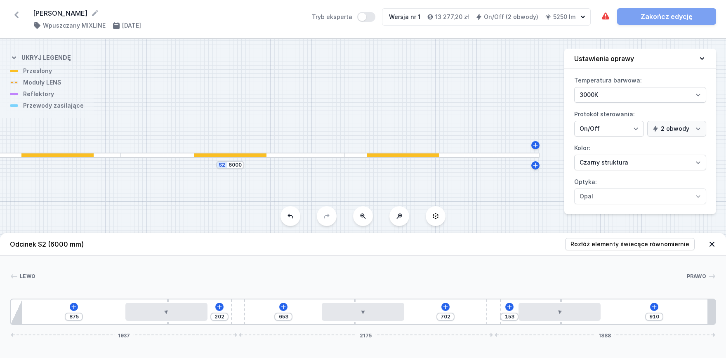
drag, startPoint x: 358, startPoint y: 106, endPoint x: 396, endPoint y: 113, distance: 39.0
click at [397, 113] on div "S2 6000 S1 10000" at bounding box center [363, 198] width 726 height 319
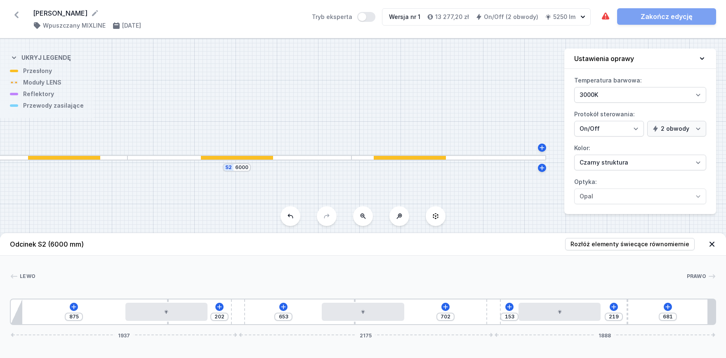
type input "649"
type input "251"
type input "625"
type input "275"
type input "608"
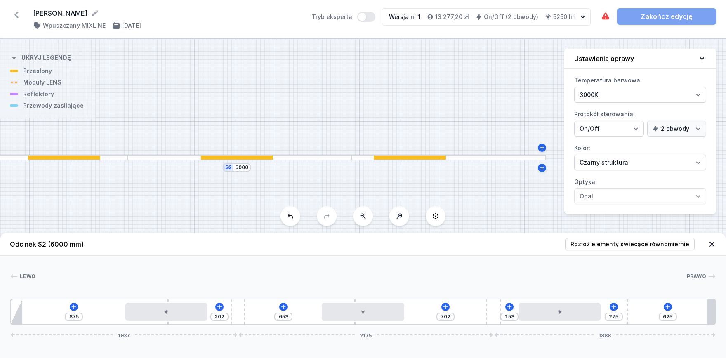
type input "292"
type input "597"
type input "303"
type input "584"
type input "316"
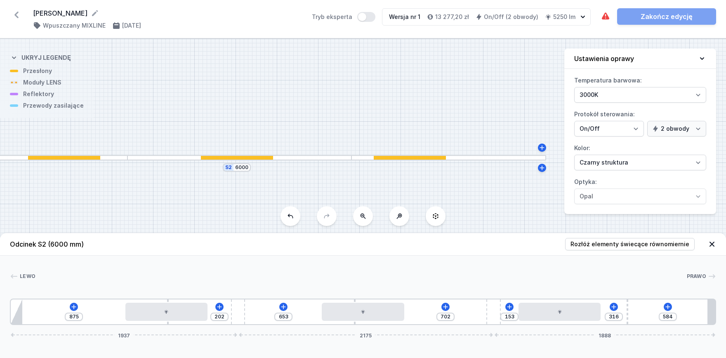
type input "563"
type input "337"
type input "528"
type input "372"
type input "523"
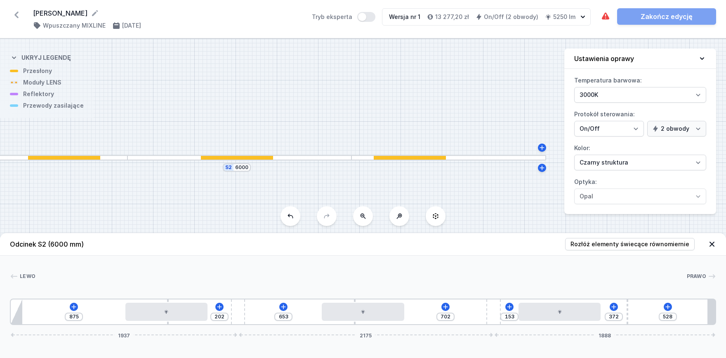
type input "377"
drag, startPoint x: 561, startPoint y: 302, endPoint x: 659, endPoint y: 311, distance: 98.2
click at [659, 311] on div "875 202 653 702 153 377 523 1937 2175 1888" at bounding box center [363, 312] width 706 height 26
type input "820"
type input "45"
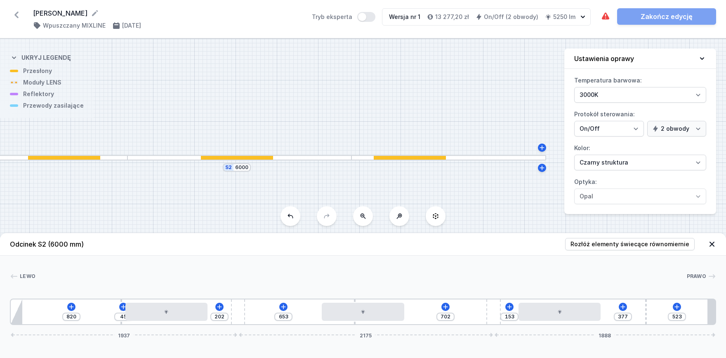
type input "792"
type input "73"
type input "775"
type input "90"
type input "772"
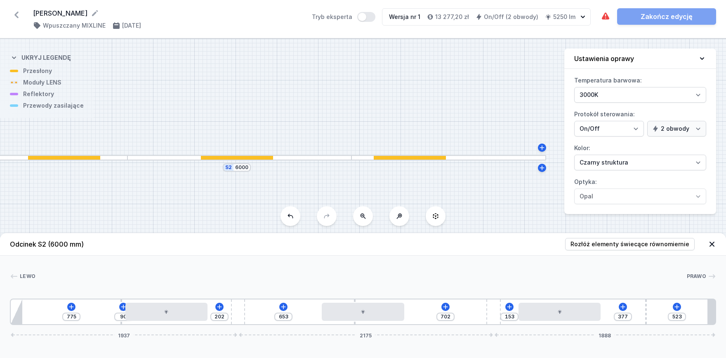
type input "93"
type input "768"
type input "97"
type input "747"
type input "118"
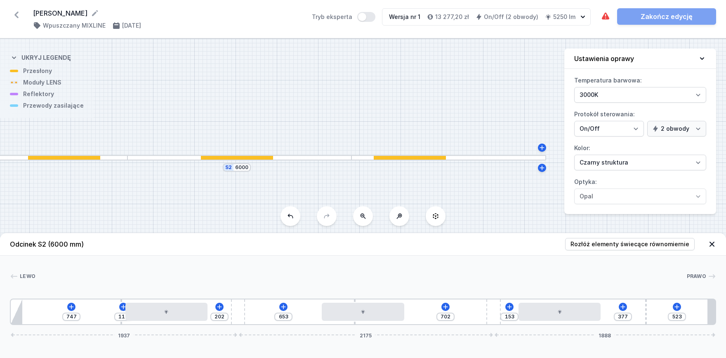
type input "737"
type input "128"
type input "726"
type input "139"
type input "716"
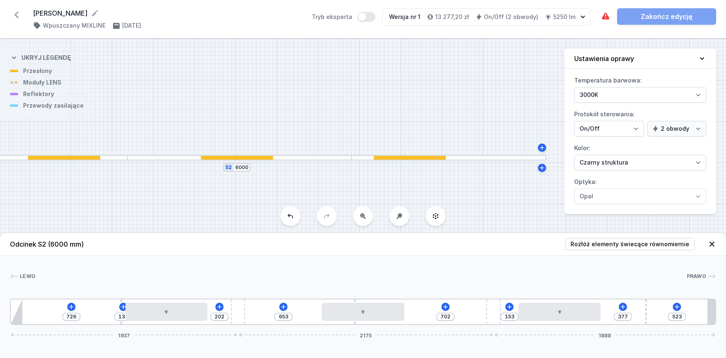
type input "149"
type input "713"
type input "152"
drag, startPoint x: 167, startPoint y: 302, endPoint x: 103, endPoint y: 296, distance: 64.6
click at [103, 296] on div "[PERSON_NAME] 1 2 3 1 4 2 3 1 4 3 1 2 5 713 152 202 653 702 153 377 523 1937 21…" at bounding box center [363, 290] width 726 height 69
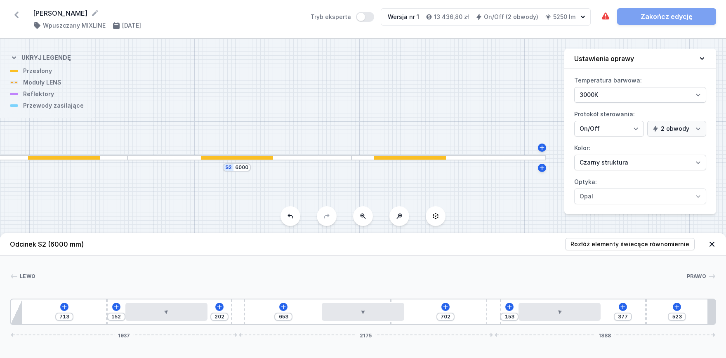
drag, startPoint x: 355, startPoint y: 300, endPoint x: 479, endPoint y: 307, distance: 124.0
click at [479, 307] on div "713 152 202 653 702 153 377 523 1937 2175 1888" at bounding box center [363, 312] width 706 height 26
drag, startPoint x: 390, startPoint y: 300, endPoint x: 440, endPoint y: 302, distance: 50.0
click at [440, 302] on div "713 152 202 653 702 153 377 523 1937 2175 1888" at bounding box center [363, 312] width 706 height 26
click at [168, 316] on div at bounding box center [166, 312] width 82 height 18
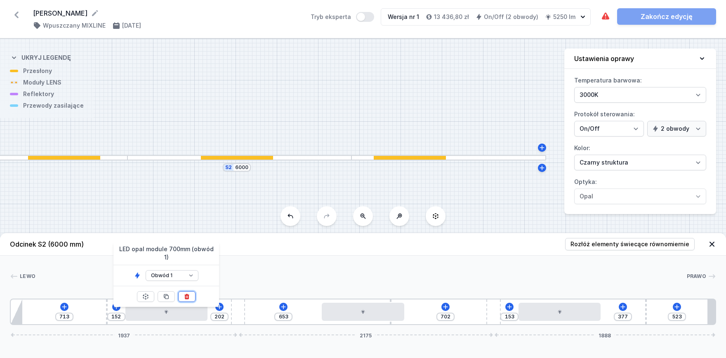
click at [185, 294] on icon at bounding box center [186, 296] width 5 height 5
type input "1054"
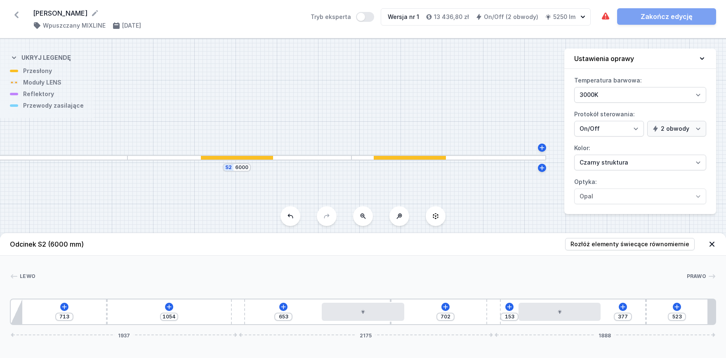
click at [363, 301] on div "713 1054 653 702 153 377 523 1937 2175 1888" at bounding box center [363, 312] width 706 height 26
click at [359, 312] on div at bounding box center [363, 312] width 82 height 18
click at [379, 291] on button at bounding box center [383, 296] width 17 height 11
type input "815"
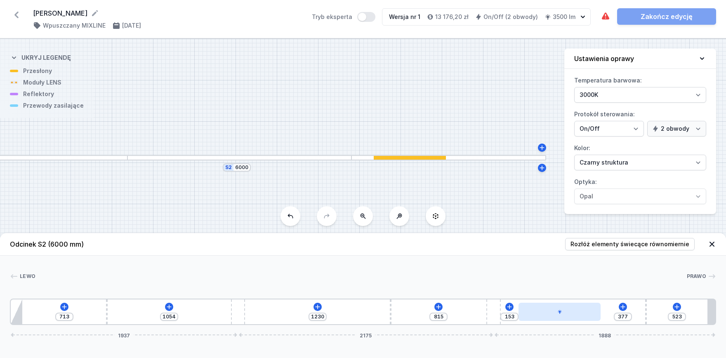
click at [552, 304] on div at bounding box center [560, 312] width 82 height 18
type input "97"
type input "433"
type input "45"
drag, startPoint x: 551, startPoint y: 319, endPoint x: 555, endPoint y: 307, distance: 12.8
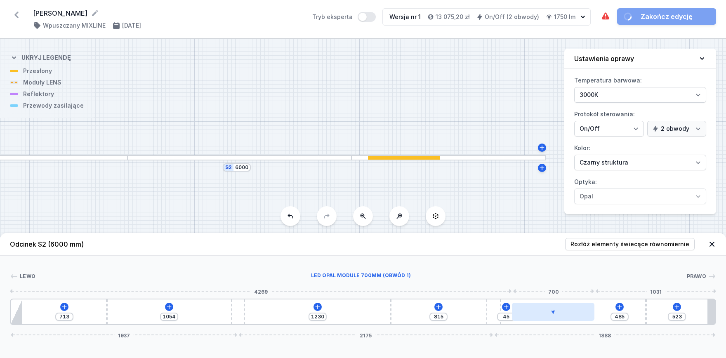
click at [551, 318] on div at bounding box center [553, 312] width 82 height 18
click at [556, 311] on div at bounding box center [547, 312] width 82 height 18
click at [560, 310] on div at bounding box center [541, 312] width 82 height 18
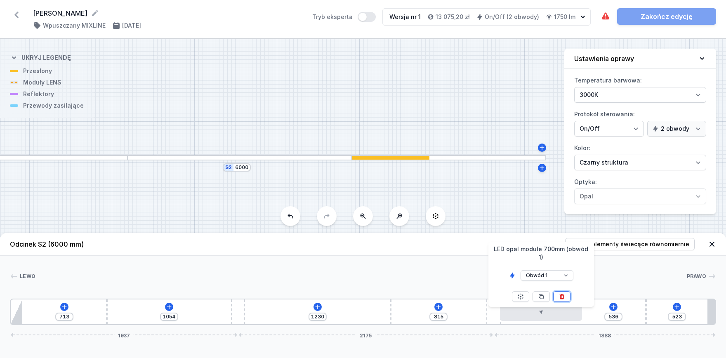
click at [563, 294] on icon at bounding box center [562, 296] width 5 height 5
type input "1230"
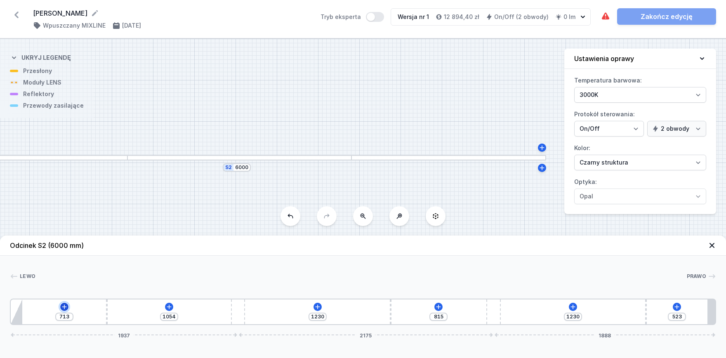
click at [66, 305] on icon at bounding box center [64, 307] width 7 height 7
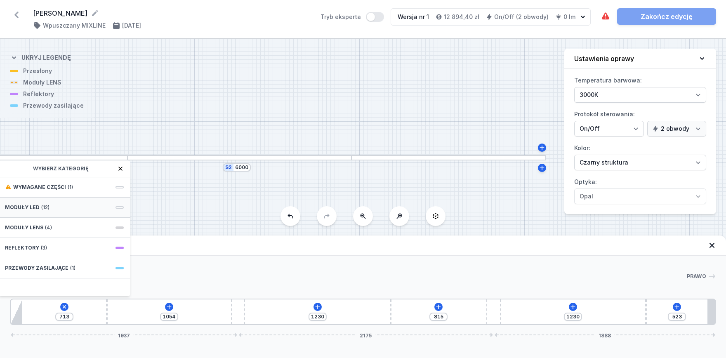
click at [51, 205] on div "Moduły LED (12)" at bounding box center [64, 208] width 132 height 20
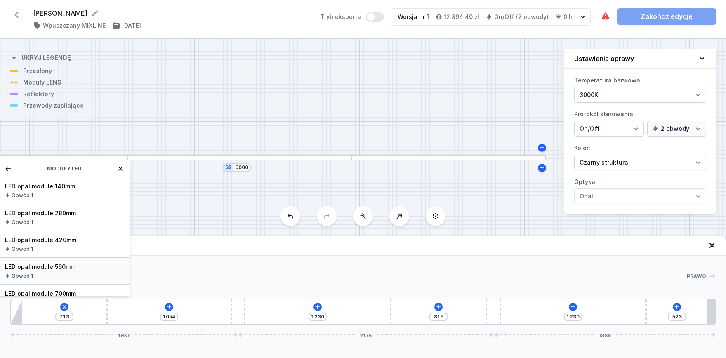
click at [75, 264] on span "LED opal module 560mm" at bounding box center [64, 267] width 119 height 8
type input "213"
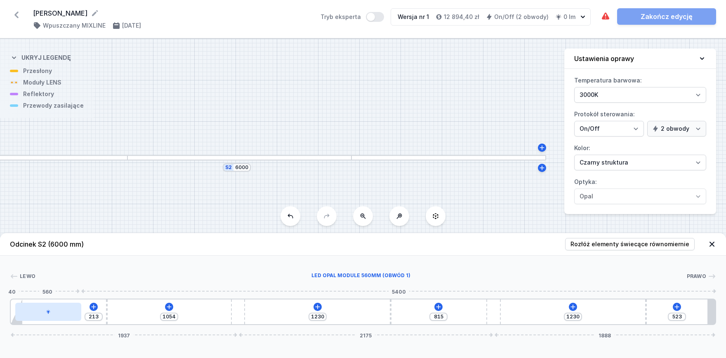
click at [62, 318] on div at bounding box center [48, 312] width 66 height 18
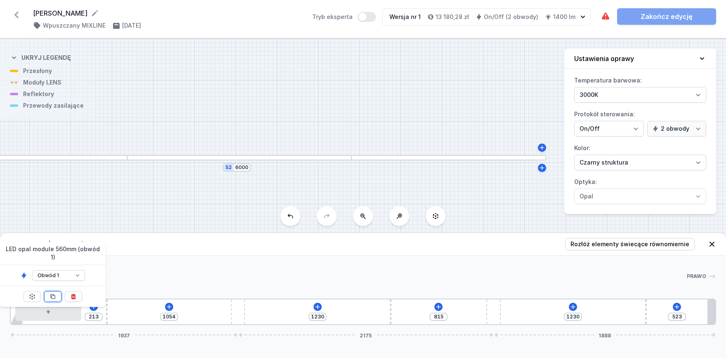
click at [54, 293] on icon at bounding box center [53, 296] width 7 height 7
type input "494"
click at [54, 293] on icon at bounding box center [53, 296] width 7 height 7
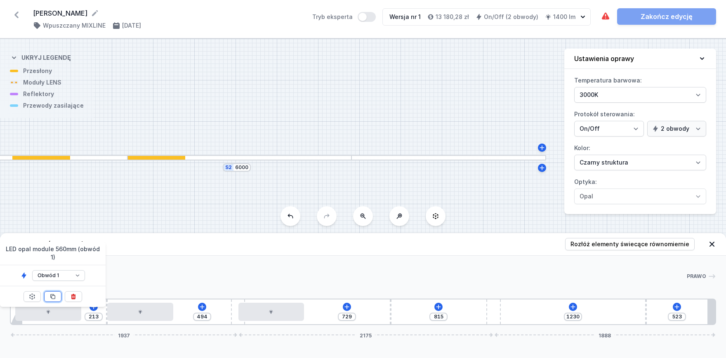
click at [54, 293] on icon at bounding box center [53, 296] width 7 height 7
type input "169"
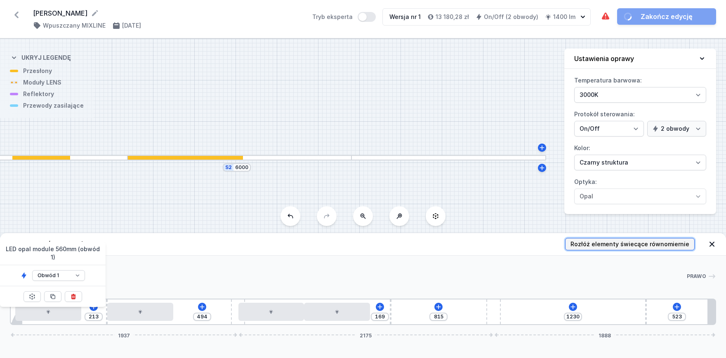
click at [646, 246] on span "Rozłóż elementy świecące równomiernie" at bounding box center [630, 244] width 119 height 8
type input "565"
type input "116"
type input "154"
type input "603"
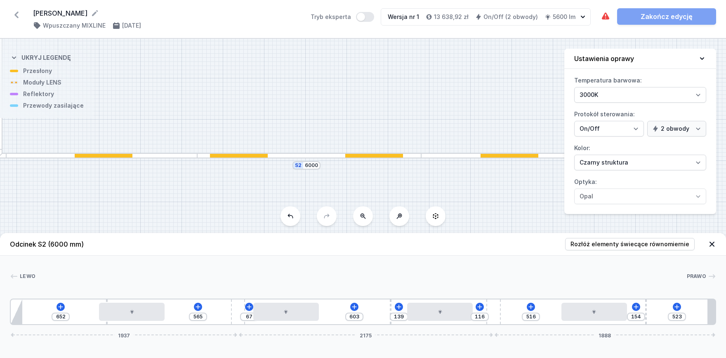
drag, startPoint x: 252, startPoint y: 94, endPoint x: 321, endPoint y: 92, distance: 69.8
click at [321, 92] on div "S2 6000 S1 10000" at bounding box center [363, 198] width 726 height 319
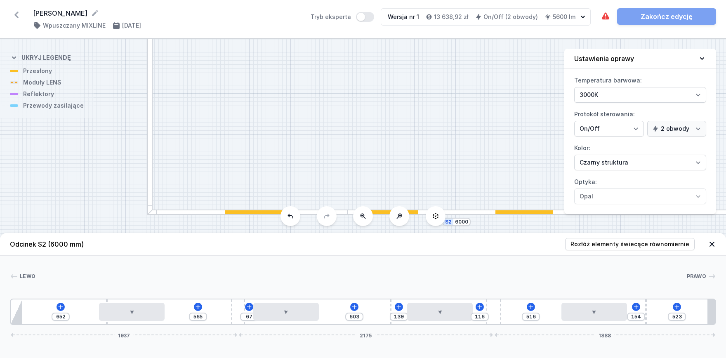
drag, startPoint x: 265, startPoint y: 133, endPoint x: 404, endPoint y: 186, distance: 149.5
click at [404, 186] on div "S2 6000 S1 10000" at bounding box center [363, 198] width 726 height 319
drag, startPoint x: 279, startPoint y: 134, endPoint x: 274, endPoint y: 134, distance: 5.8
click at [283, 141] on div "S2 6000 S1 10000" at bounding box center [363, 198] width 726 height 319
drag, startPoint x: 243, startPoint y: 106, endPoint x: 248, endPoint y: 127, distance: 20.6
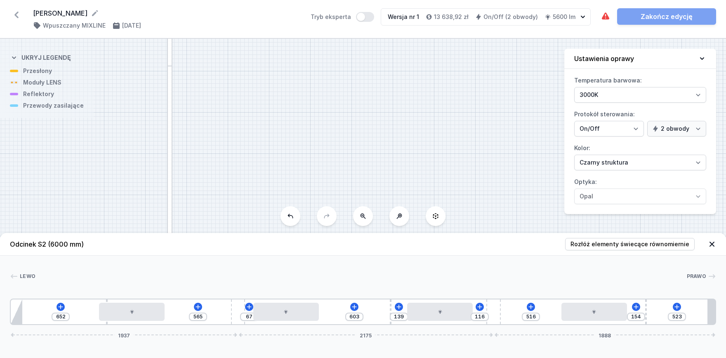
click at [248, 127] on div "S2 6000 S1 10000" at bounding box center [363, 198] width 726 height 319
click at [170, 103] on div at bounding box center [170, 174] width 5 height 209
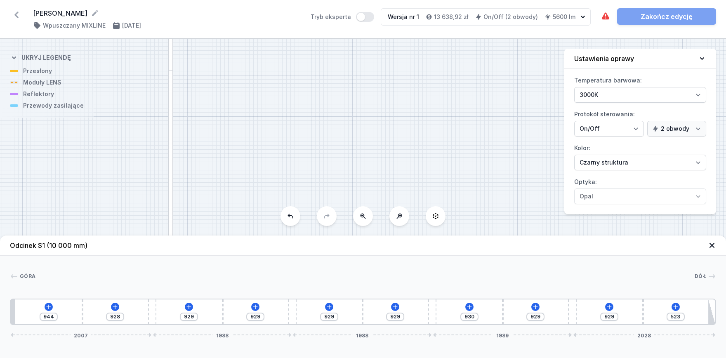
type input "929"
click at [50, 305] on icon at bounding box center [48, 307] width 7 height 7
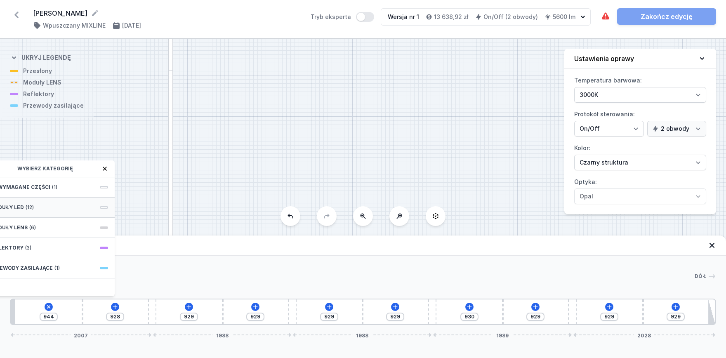
click at [38, 207] on div "Moduły LED (12)" at bounding box center [49, 208] width 132 height 20
click at [62, 266] on span "LED opal module 560mm" at bounding box center [48, 267] width 119 height 8
type input "429"
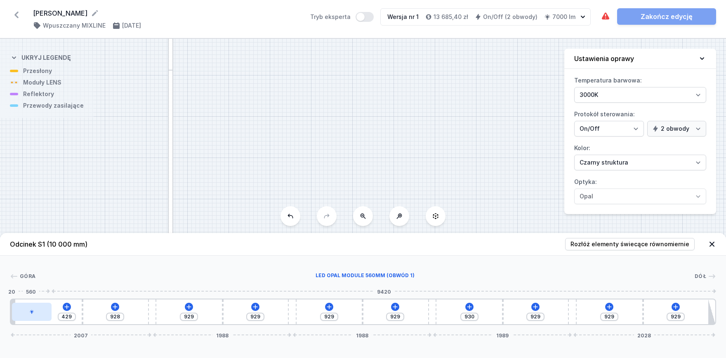
click at [40, 311] on div at bounding box center [32, 312] width 40 height 18
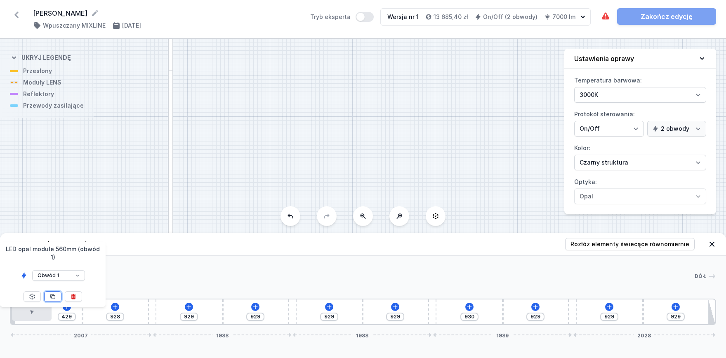
click at [55, 295] on icon at bounding box center [53, 297] width 5 height 5
type input "368"
click at [55, 295] on icon at bounding box center [53, 297] width 5 height 5
type input "428"
click at [55, 295] on icon at bounding box center [53, 297] width 5 height 5
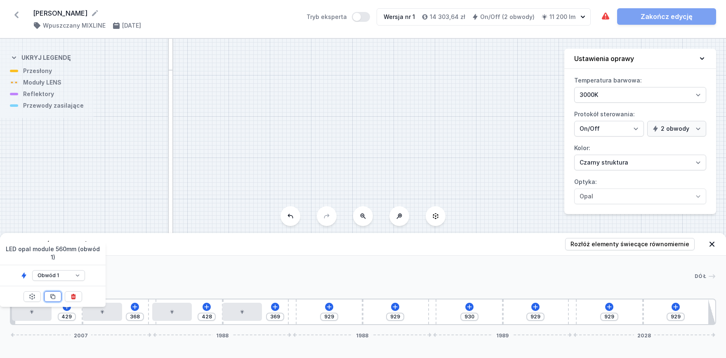
click at [55, 295] on icon at bounding box center [53, 297] width 5 height 5
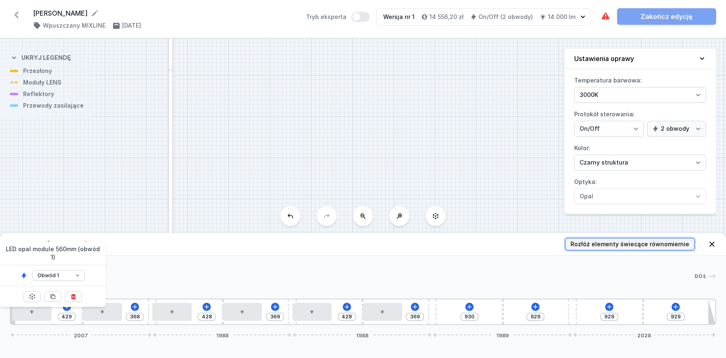
click at [612, 241] on span "Rozłóż elementy świecące równomiernie" at bounding box center [630, 244] width 119 height 8
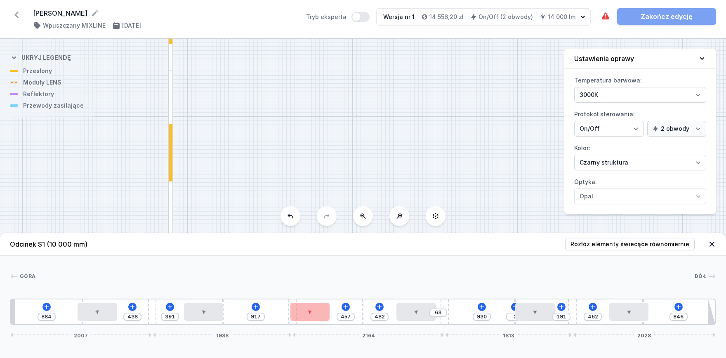
drag, startPoint x: 436, startPoint y: 302, endPoint x: 402, endPoint y: 300, distance: 34.3
click at [456, 304] on div "884 438 391 917 457 482 63 930 2 191 462 846 2007 1988 2164 1813 2028" at bounding box center [363, 312] width 706 height 26
drag, startPoint x: 291, startPoint y: 300, endPoint x: 273, endPoint y: 297, distance: 18.8
click at [273, 297] on div "[GEOGRAPHIC_DATA] 1 2 3 1 4 2 3 1 4 3 1 2 3 1 4 2 3 1 4 2 3 1 5 884 438 391 906…" at bounding box center [363, 290] width 726 height 69
drag, startPoint x: 314, startPoint y: 311, endPoint x: 320, endPoint y: 311, distance: 6.6
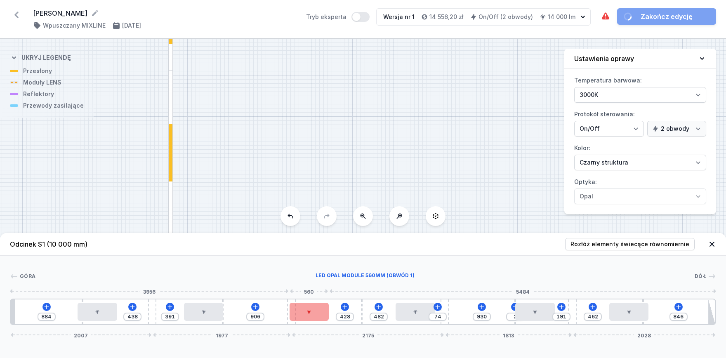
click at [320, 311] on div at bounding box center [310, 312] width 40 height 18
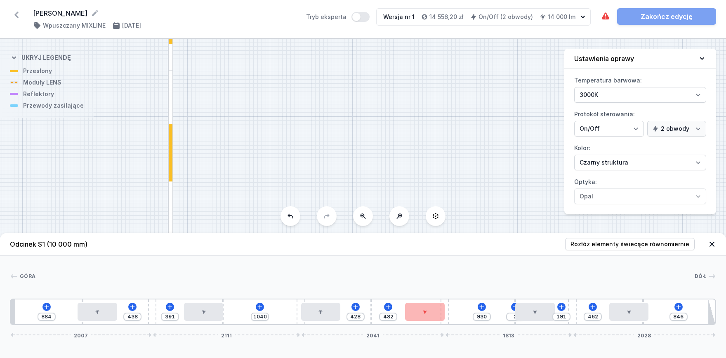
drag, startPoint x: 288, startPoint y: 300, endPoint x: 384, endPoint y: 298, distance: 95.8
click at [384, 298] on div "[GEOGRAPHIC_DATA] 1 2 3 1 4 2 3 1 4 3 1 2 3 1 4 2 3 1 4 2 3 1 5 884 438 391 104…" at bounding box center [363, 290] width 726 height 69
drag, startPoint x: 666, startPoint y: 243, endPoint x: 639, endPoint y: 252, distance: 28.3
click at [662, 243] on span "Rozłóż elementy świecące równomiernie" at bounding box center [630, 244] width 119 height 8
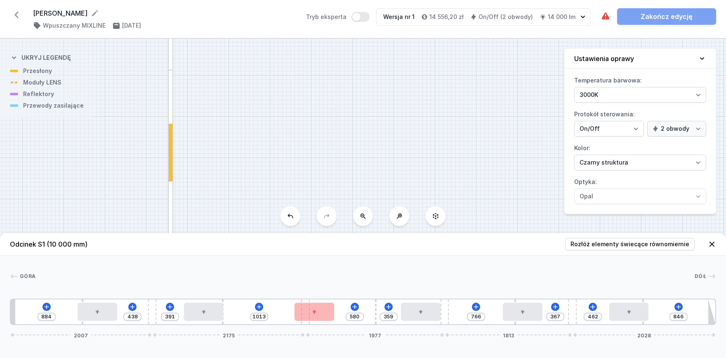
drag, startPoint x: 300, startPoint y: 301, endPoint x: 334, endPoint y: 302, distance: 33.8
click at [336, 300] on div "884 438 391 1013 580 359 766 367 462 846 2007 2175 1977 1813 2028" at bounding box center [363, 312] width 706 height 26
drag, startPoint x: 640, startPoint y: 245, endPoint x: 435, endPoint y: 301, distance: 212.5
click at [640, 245] on span "Rozłóż elementy świecące równomiernie" at bounding box center [630, 244] width 119 height 8
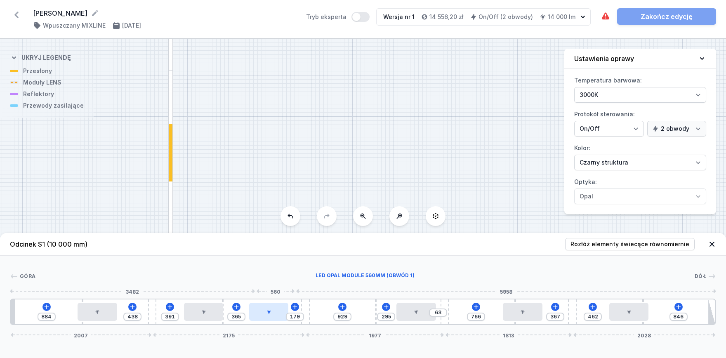
drag, startPoint x: 316, startPoint y: 315, endPoint x: 293, endPoint y: 313, distance: 22.4
click at [287, 312] on div at bounding box center [269, 312] width 40 height 18
click at [296, 313] on div "884 438 391 465 79 929 295 63 766 367 462 846 2007 2175 1977 1813 2028" at bounding box center [363, 312] width 706 height 26
click at [282, 307] on div at bounding box center [277, 312] width 40 height 18
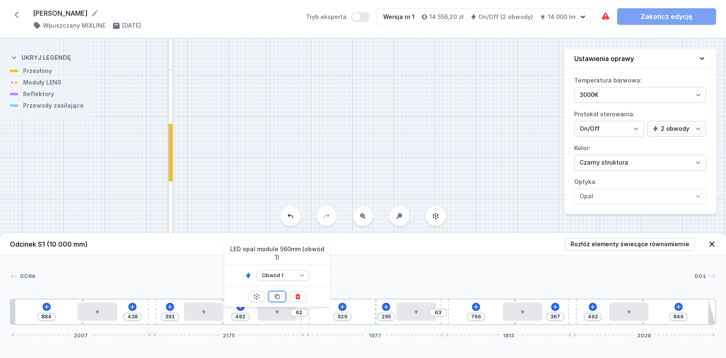
click at [278, 293] on icon at bounding box center [277, 296] width 7 height 7
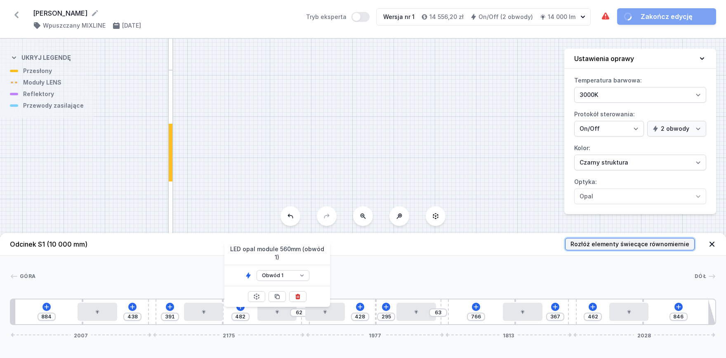
click at [613, 242] on span "Rozłóż elementy świecące równomiernie" at bounding box center [630, 244] width 119 height 8
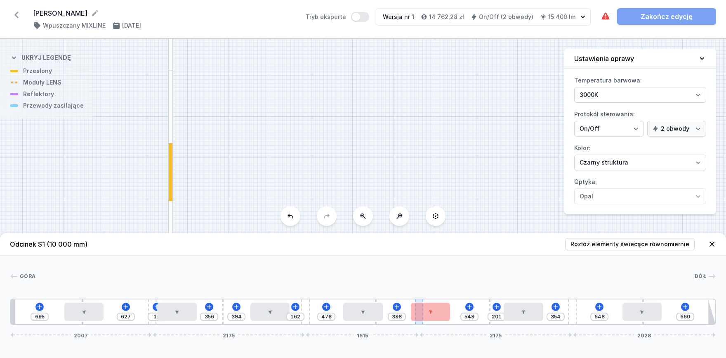
drag, startPoint x: 445, startPoint y: 300, endPoint x: 422, endPoint y: 300, distance: 22.7
click at [420, 298] on div "[GEOGRAPHIC_DATA] 1 2 3 1 4 3 1 2 3 1 4 2 3 1 4 3 1 2 3 1 4 2 3 1 5 695 627 13 …" at bounding box center [363, 290] width 726 height 69
click at [605, 244] on span "Rozłóż elementy świecące równomiernie" at bounding box center [630, 244] width 119 height 8
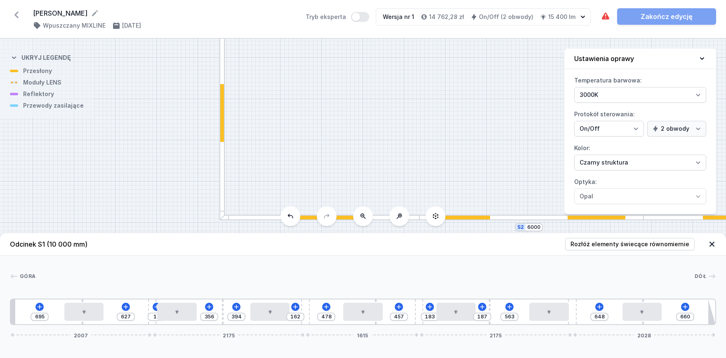
drag, startPoint x: 310, startPoint y: 123, endPoint x: 332, endPoint y: 49, distance: 77.4
click at [332, 49] on div "S2 6000 S1 10000" at bounding box center [363, 198] width 726 height 319
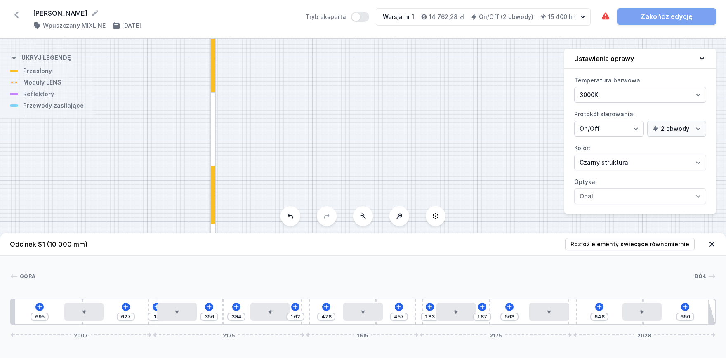
drag, startPoint x: 338, startPoint y: 85, endPoint x: 336, endPoint y: 190, distance: 104.8
click at [336, 191] on div "S2 6000 S1 10000" at bounding box center [363, 198] width 726 height 319
drag, startPoint x: 313, startPoint y: 78, endPoint x: 255, endPoint y: -23, distance: 117.2
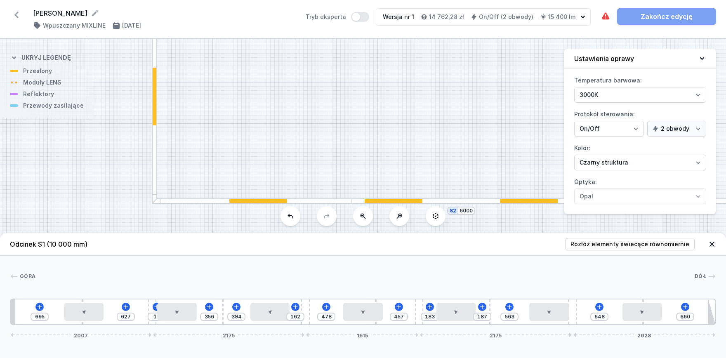
drag, startPoint x: 307, startPoint y: 91, endPoint x: 354, endPoint y: 199, distance: 118.3
click at [354, 199] on div "S2 6000 S1 10000" at bounding box center [363, 198] width 726 height 319
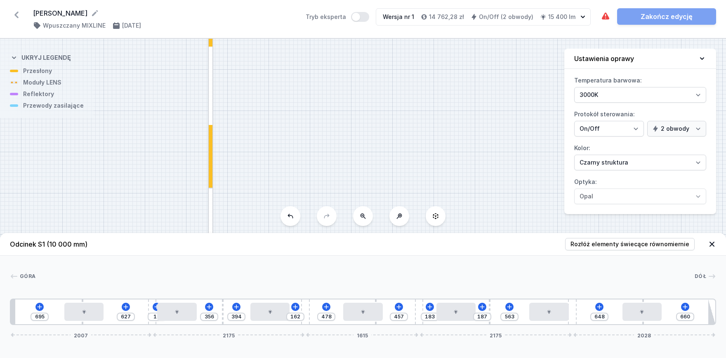
drag, startPoint x: 302, startPoint y: 80, endPoint x: 310, endPoint y: 174, distance: 94.5
click at [309, 175] on div "S2 6000 S1 10000" at bounding box center [363, 198] width 726 height 319
drag, startPoint x: 298, startPoint y: 92, endPoint x: 289, endPoint y: 185, distance: 93.7
click at [289, 185] on div "S2 6000 S1 10000" at bounding box center [363, 198] width 726 height 319
drag, startPoint x: 283, startPoint y: 77, endPoint x: 293, endPoint y: 160, distance: 83.5
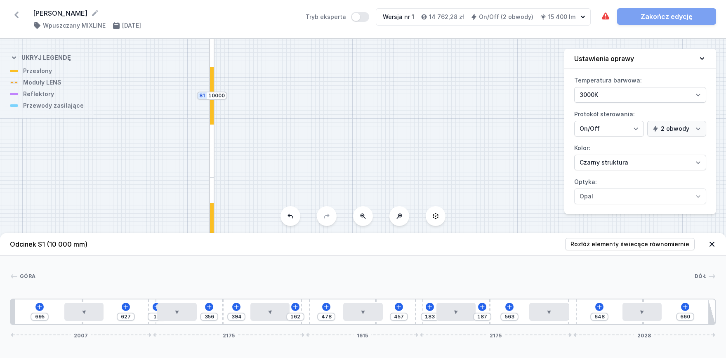
click at [293, 160] on div "S2 6000 S1 10000" at bounding box center [363, 198] width 726 height 319
drag, startPoint x: 281, startPoint y: 93, endPoint x: 289, endPoint y: 159, distance: 66.9
click at [289, 159] on div "S2 6000 S1 10000" at bounding box center [363, 198] width 726 height 319
drag, startPoint x: 283, startPoint y: 97, endPoint x: 293, endPoint y: 188, distance: 90.9
click at [293, 202] on div "S2 6000 S1 10000" at bounding box center [363, 198] width 726 height 319
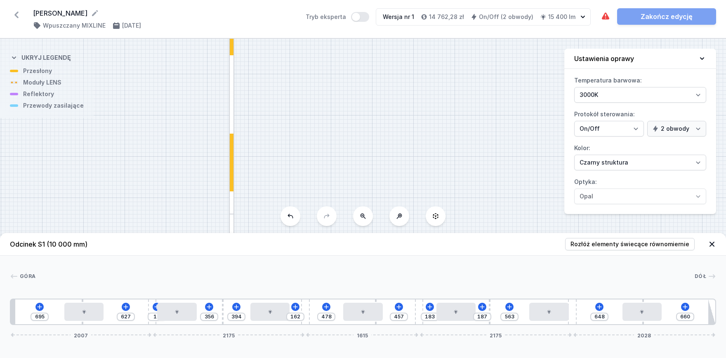
drag, startPoint x: 284, startPoint y: 97, endPoint x: 283, endPoint y: 135, distance: 38.0
click at [288, 166] on div "S2 6000 S1 10000" at bounding box center [363, 198] width 726 height 319
drag, startPoint x: 281, startPoint y: 91, endPoint x: 272, endPoint y: 103, distance: 14.7
click at [286, 175] on div "S2 6000 S1 10000" at bounding box center [363, 198] width 726 height 319
drag, startPoint x: 276, startPoint y: 83, endPoint x: 289, endPoint y: 201, distance: 117.9
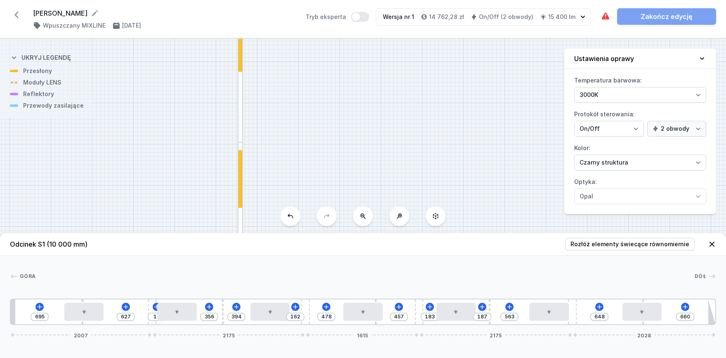
click at [289, 201] on div "S2 6000 S1 10000" at bounding box center [363, 198] width 726 height 319
drag, startPoint x: 290, startPoint y: 133, endPoint x: 288, endPoint y: 157, distance: 24.0
click at [288, 157] on div "S2 6000 S1 10000" at bounding box center [363, 198] width 726 height 319
drag, startPoint x: 293, startPoint y: 162, endPoint x: 220, endPoint y: 41, distance: 141.8
click at [220, 41] on div "S2 6000 S1 10000" at bounding box center [363, 198] width 726 height 319
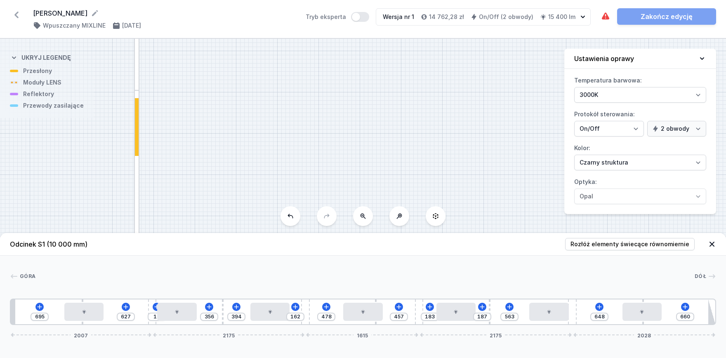
drag, startPoint x: 319, startPoint y: 135, endPoint x: 278, endPoint y: 61, distance: 84.6
click at [277, 55] on div "S2 6000 S1 10000" at bounding box center [363, 198] width 726 height 319
drag, startPoint x: 316, startPoint y: 137, endPoint x: 287, endPoint y: 76, distance: 67.9
click at [287, 75] on div "S2 6000 S1 10000" at bounding box center [363, 198] width 726 height 319
drag, startPoint x: 250, startPoint y: 78, endPoint x: 239, endPoint y: 64, distance: 17.6
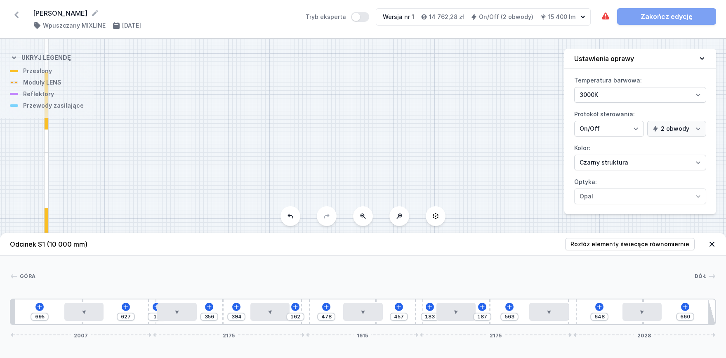
click at [232, 52] on div "S2 6000 S1 10000" at bounding box center [363, 198] width 726 height 319
drag, startPoint x: 317, startPoint y: 141, endPoint x: 273, endPoint y: 45, distance: 105.8
click at [273, 42] on div "S2 6000 S1 10000" at bounding box center [363, 198] width 726 height 319
drag, startPoint x: 345, startPoint y: 137, endPoint x: 396, endPoint y: 108, distance: 58.2
click at [342, 76] on div "S2 6000 S1 10000" at bounding box center [363, 198] width 726 height 319
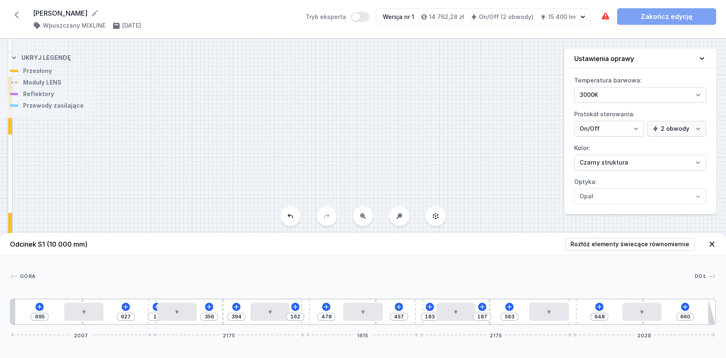
drag, startPoint x: 405, startPoint y: 156, endPoint x: 430, endPoint y: 134, distance: 33.0
click at [446, 64] on div "S2 6000 S1 10000" at bounding box center [363, 198] width 726 height 319
drag, startPoint x: 426, startPoint y: 148, endPoint x: 423, endPoint y: 59, distance: 88.8
click at [426, 47] on div "S2 6000 S1 10000" at bounding box center [363, 198] width 726 height 319
drag, startPoint x: 424, startPoint y: 124, endPoint x: 404, endPoint y: 51, distance: 76.0
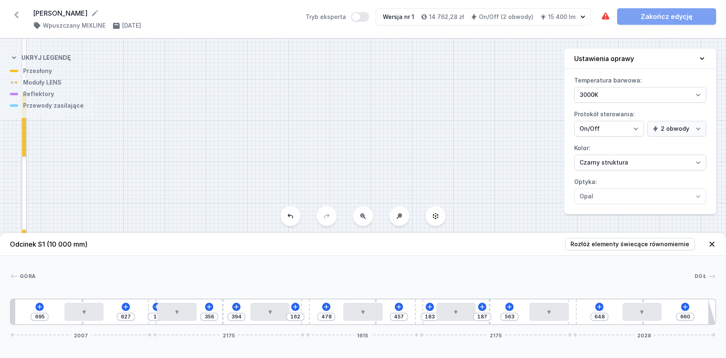
click at [404, 51] on div "S2 6000 S1 10000" at bounding box center [363, 198] width 726 height 319
drag, startPoint x: 410, startPoint y: 127, endPoint x: 416, endPoint y: 90, distance: 37.2
click at [409, 34] on div "[PERSON_NAME] ( 11870 /v 1 ) Wpuszczany MIXLINE [DATE] Tryb eksperta Wersja nr …" at bounding box center [363, 179] width 726 height 358
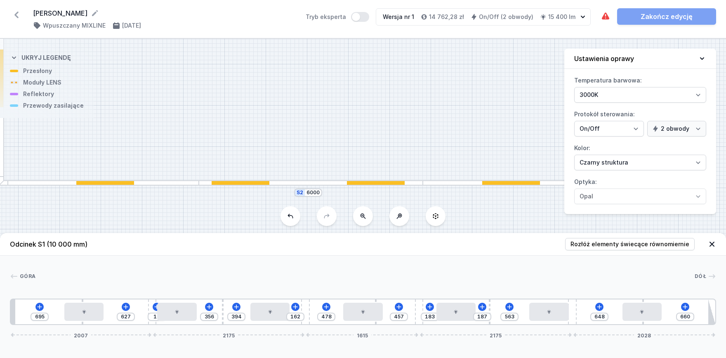
drag, startPoint x: 443, startPoint y: 154, endPoint x: 292, endPoint y: 125, distance: 153.3
click at [289, 126] on div "S2 6000 S1 10000" at bounding box center [363, 198] width 726 height 319
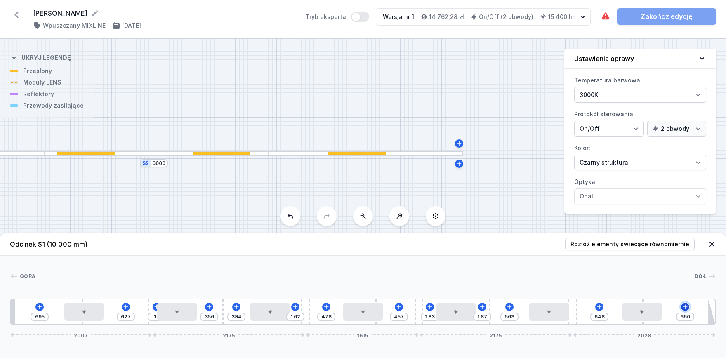
click at [685, 304] on icon at bounding box center [685, 307] width 7 height 7
click at [499, 135] on div "S2 6000 S1 10000" at bounding box center [363, 198] width 726 height 319
drag, startPoint x: 652, startPoint y: 314, endPoint x: 701, endPoint y: 320, distance: 49.4
click at [701, 320] on div "695 627 13 356 394 162 478 457 183 187 563 929 329 40 2007 2175 1615 2175 2028" at bounding box center [363, 312] width 706 height 26
click at [414, 180] on div "S2 6000 S1 10000" at bounding box center [363, 198] width 726 height 319
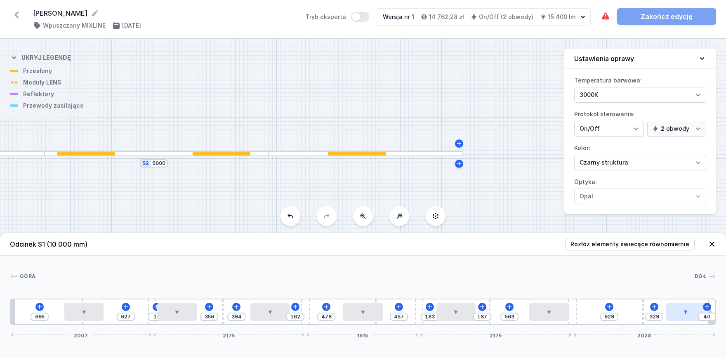
click at [680, 305] on div "695 627 13 356 394 162 478 457 183 187 563 929 329 40 2007 2175 1615 2175 2028" at bounding box center [363, 312] width 706 height 26
drag, startPoint x: 683, startPoint y: 310, endPoint x: 657, endPoint y: 308, distance: 26.1
click at [706, 310] on div at bounding box center [686, 312] width 40 height 18
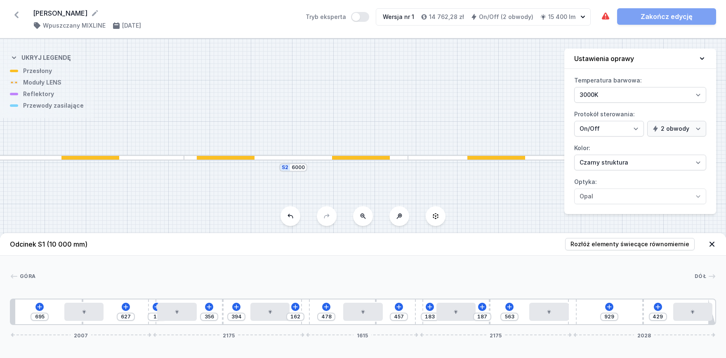
drag, startPoint x: 376, startPoint y: 180, endPoint x: 193, endPoint y: 284, distance: 210.9
click at [527, 180] on div "S2 6000 S1 10000" at bounding box center [363, 198] width 726 height 319
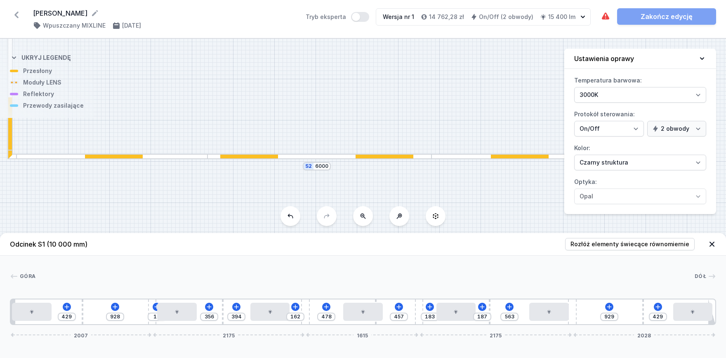
drag, startPoint x: 71, startPoint y: 312, endPoint x: 18, endPoint y: 299, distance: 54.4
click at [18, 299] on div "429 928 13 356 394 162 478 457 183 187 563 929 429 2007 2175 1615 2175 2028" at bounding box center [363, 312] width 706 height 26
click at [25, 311] on div at bounding box center [32, 312] width 40 height 18
drag, startPoint x: 576, startPoint y: 309, endPoint x: 591, endPoint y: 308, distance: 15.3
click at [591, 308] on div "429 928 13 356 394 162 478 457 183 187 563 929 429 2007 2175 1615 2175 2028" at bounding box center [363, 312] width 706 height 26
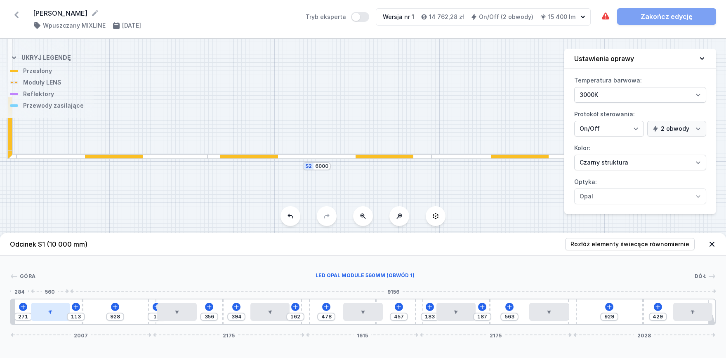
drag, startPoint x: 28, startPoint y: 313, endPoint x: 50, endPoint y: 314, distance: 21.1
click at [50, 314] on div at bounding box center [51, 312] width 40 height 18
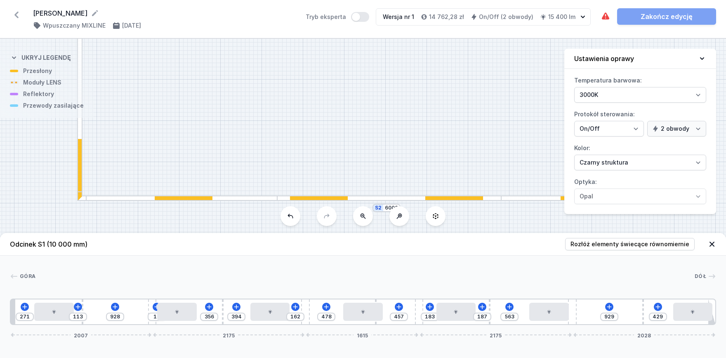
drag
click at [256, 176] on div "S2 6000 S1 10000" at bounding box center [363, 198] width 726 height 319
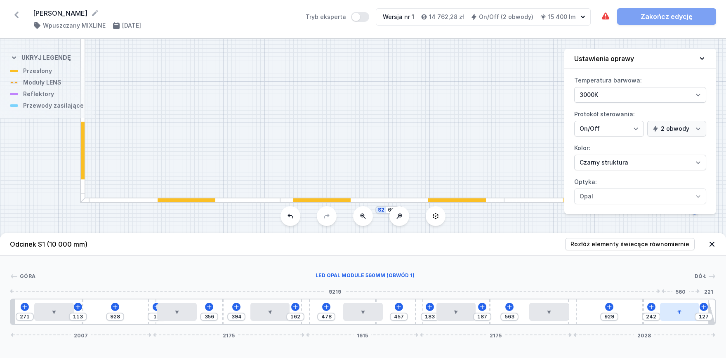
click at [685, 320] on div at bounding box center [680, 312] width 40 height 18
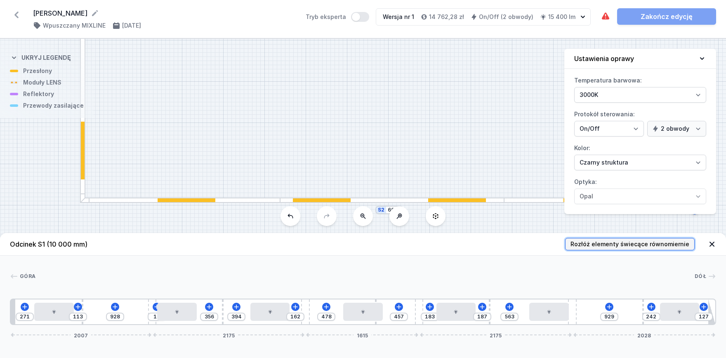
click at [652, 244] on span "Rozłóż elementy świecące równomiernie" at bounding box center [630, 244] width 119 height 8
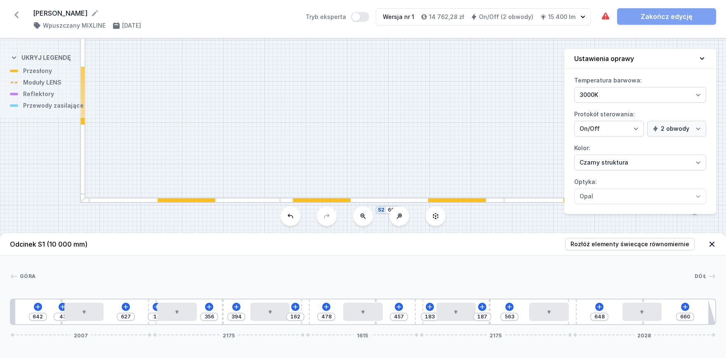
click at [45, 299] on div "642 43 627 13 356 394 162 478 457 183 187 563 648 660 2007 2175 1615 2175 2028" at bounding box center [363, 312] width 706 height 26
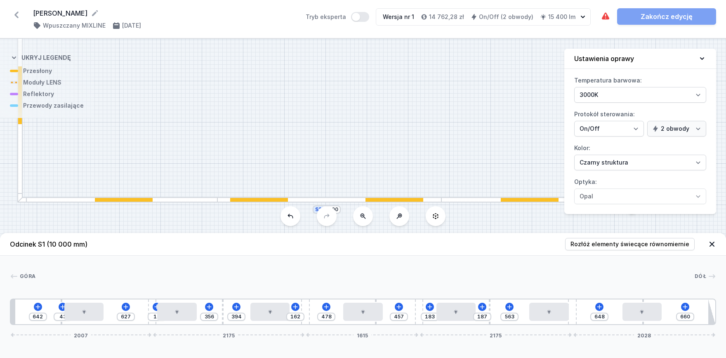
drag, startPoint x: 386, startPoint y: 157, endPoint x: 347, endPoint y: 167, distance: 40.0
click at [347, 167] on div "S2 6000 S1 10000" at bounding box center [363, 198] width 726 height 319
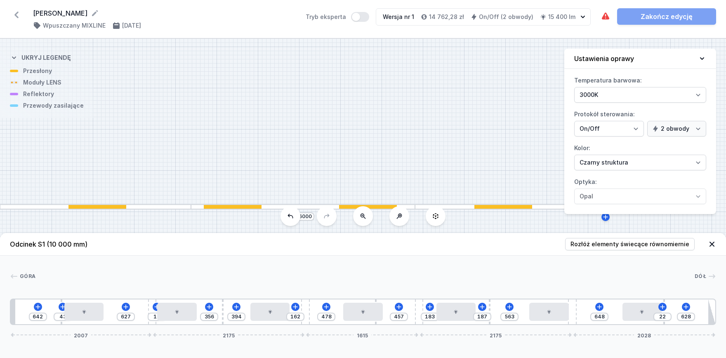
drag, startPoint x: 662, startPoint y: 300, endPoint x: 698, endPoint y: 301, distance: 35.9
click at [698, 301] on div "642 43 627 13 356 394 162 478 457 183 187 563 648 22 628 2007 2175 1615 2175 20…" at bounding box center [363, 312] width 706 height 26
click at [682, 304] on div "642 43 627 13 356 394 162 478 457 183 187 563 648 22 628 2007 2175 1615 2175 20…" at bounding box center [363, 312] width 706 height 26
click at [686, 307] on icon at bounding box center [686, 307] width 5 height 5
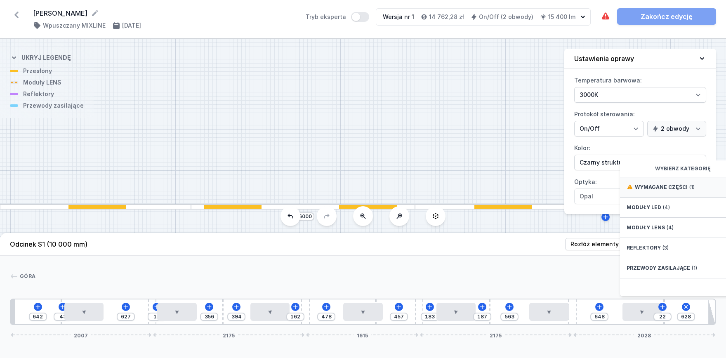
click at [665, 190] on span "Wymagane części" at bounding box center [661, 187] width 53 height 7
click at [647, 182] on div "Hole for power supply cable" at bounding box center [686, 186] width 132 height 19
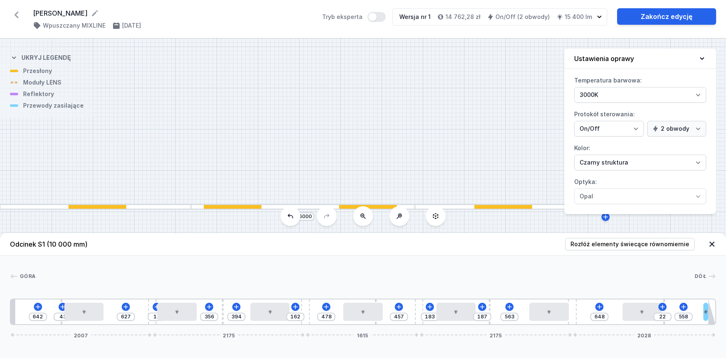
drag, startPoint x: 667, startPoint y: 313, endPoint x: 723, endPoint y: 310, distance: 55.8
click at [723, 310] on div "[GEOGRAPHIC_DATA] 1 2 3 1 4 3 1 2 3 1 4 2 3 1 4 3 1 2 3 1 4 3 1 2 5 6 642 43 62…" at bounding box center [363, 290] width 726 height 69
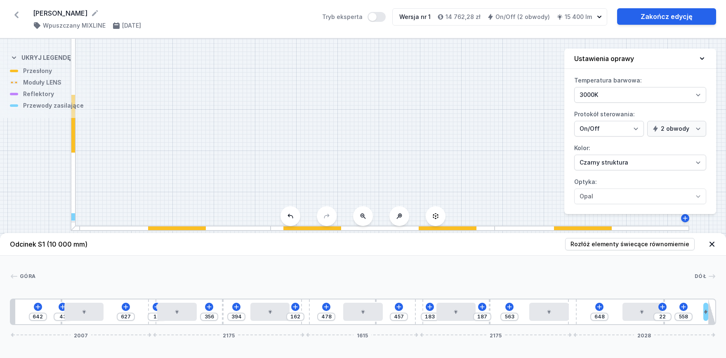
drag, startPoint x: 236, startPoint y: 113, endPoint x: 303, endPoint y: 152, distance: 77.4
click at [356, 170] on div "S2 6000 S1 10000" at bounding box center [363, 198] width 726 height 319
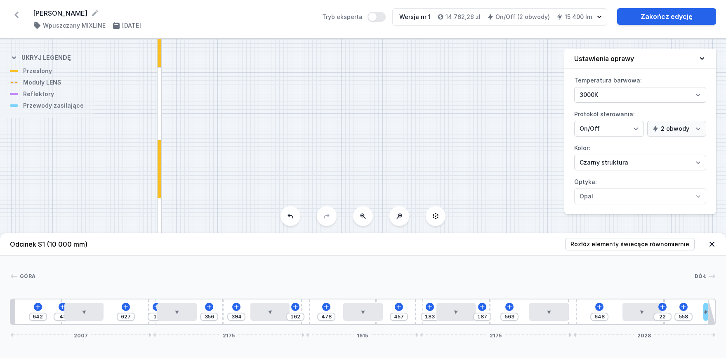
drag, startPoint x: 194, startPoint y: 145, endPoint x: 214, endPoint y: 176, distance: 36.7
click at [211, 250] on div "S2 6000 S1 10000 Odcinek S1 (10 000 mm) Rozłóż elementy świecące równomiernie G…" at bounding box center [363, 198] width 726 height 319
drag, startPoint x: 227, startPoint y: 120, endPoint x: 218, endPoint y: 139, distance: 20.7
click at [229, 151] on div "S2 6000 S1 10000" at bounding box center [363, 198] width 726 height 319
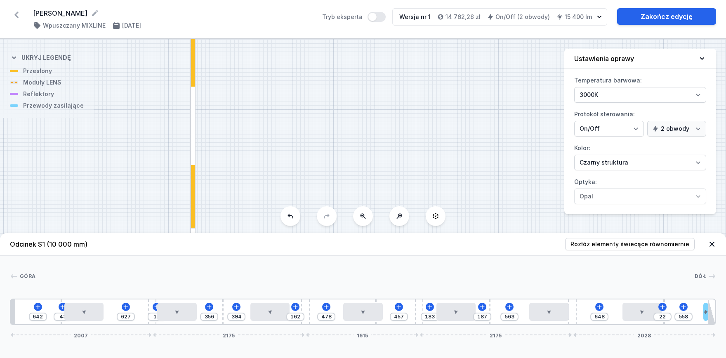
click at [193, 106] on div at bounding box center [192, 116] width 5 height 224
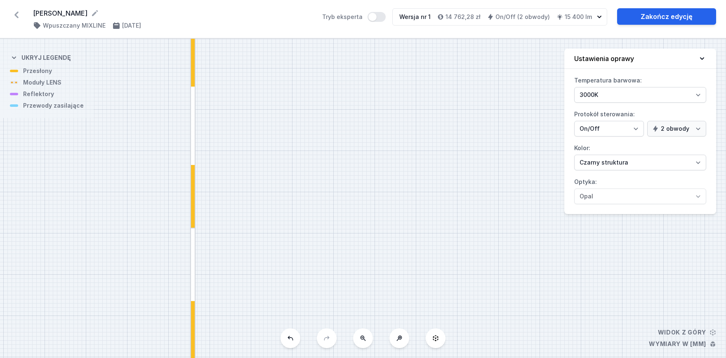
click at [197, 144] on div "S2 6000 S1 10000" at bounding box center [363, 198] width 726 height 319
click at [191, 141] on div at bounding box center [192, 116] width 5 height 224
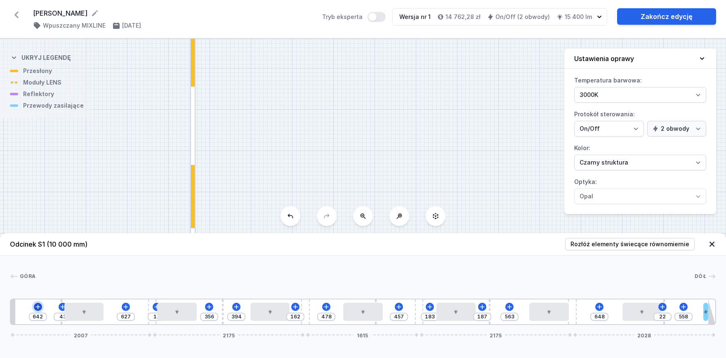
click at [38, 310] on icon at bounding box center [38, 307] width 7 height 7
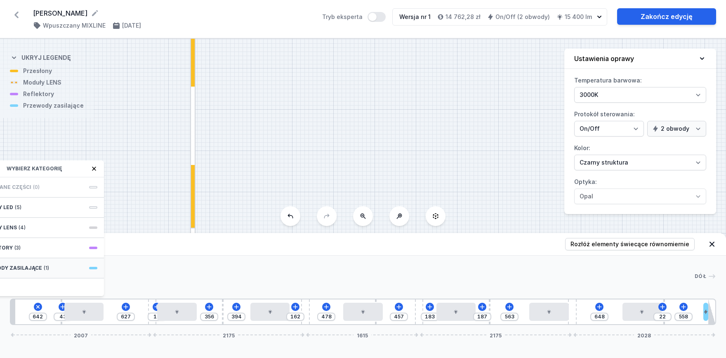
click at [35, 266] on span "Przewody zasilające" at bounding box center [11, 268] width 64 height 7
click at [34, 189] on span "Hole for power supply cable" at bounding box center [38, 186] width 119 height 8
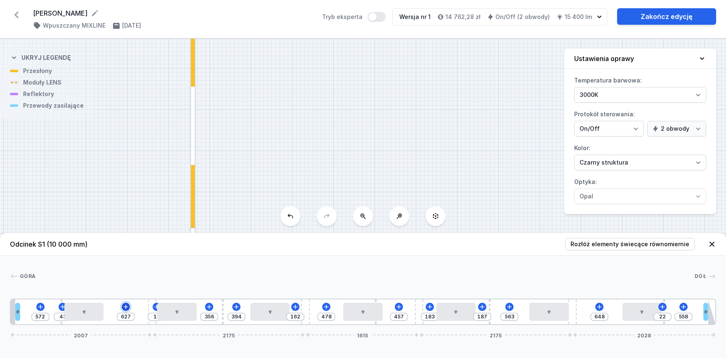
click at [125, 306] on icon at bounding box center [126, 307] width 7 height 7
click at [386, 17] on button "Tryb eksperta" at bounding box center [377, 17] width 18 height 10
click at [122, 307] on div "572 43 627 13 356 394 162 478 457 183 187 563 648 22 558 2007 2175 1615 2175 20…" at bounding box center [363, 312] width 706 height 26
click at [127, 308] on icon at bounding box center [126, 307] width 7 height 7
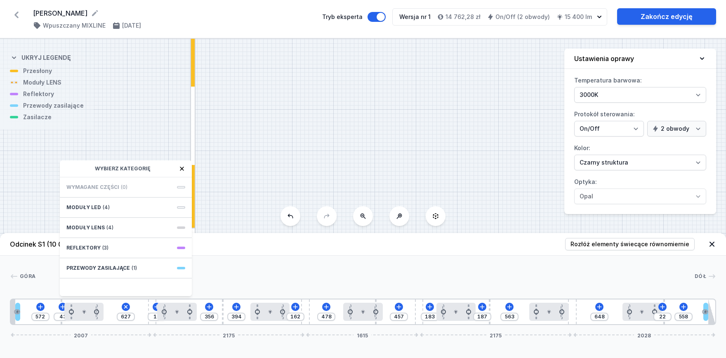
click at [349, 151] on div "S2 6000 S1 10000" at bounding box center [363, 198] width 726 height 319
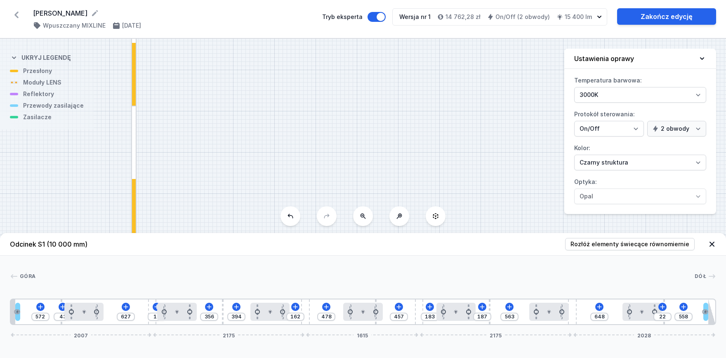
drag, startPoint x: 210, startPoint y: 108, endPoint x: 180, endPoint y: 48, distance: 67.4
click at [180, 48] on div "S2 6000 S1 10000" at bounding box center [363, 198] width 726 height 319
drag, startPoint x: 272, startPoint y: 154, endPoint x: 247, endPoint y: 107, distance: 53.9
click at [218, 35] on div "[PERSON_NAME] ( 11870 /v 1 ) Wpuszczany MIXLINE [DATE] Tryb eksperta Wersja nr …" at bounding box center [363, 179] width 726 height 358
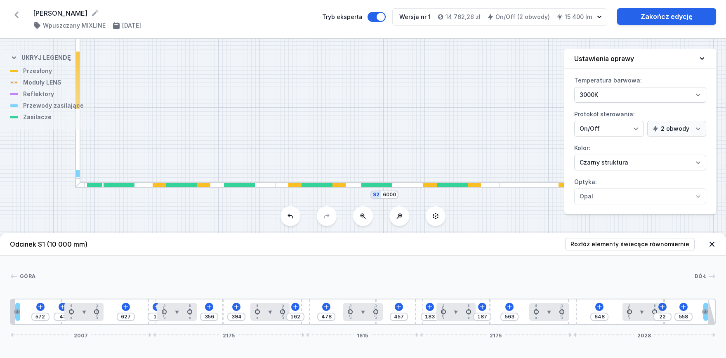
drag, startPoint x: 252, startPoint y: 123, endPoint x: 249, endPoint y: 118, distance: 6.5
click at [249, 118] on div "S2 6000 S1 10000" at bounding box center [363, 198] width 726 height 319
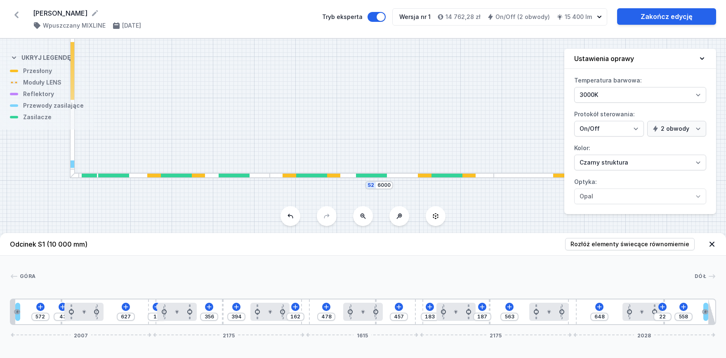
click at [262, 177] on div at bounding box center [170, 175] width 200 height 5
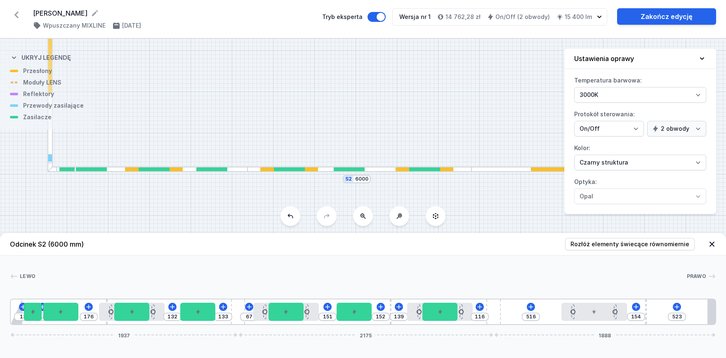
drag, startPoint x: 353, startPoint y: 143, endPoint x: 334, endPoint y: 142, distance: 19.0
click at [334, 142] on div "S2 6000 S1 10000" at bounding box center [363, 198] width 726 height 319
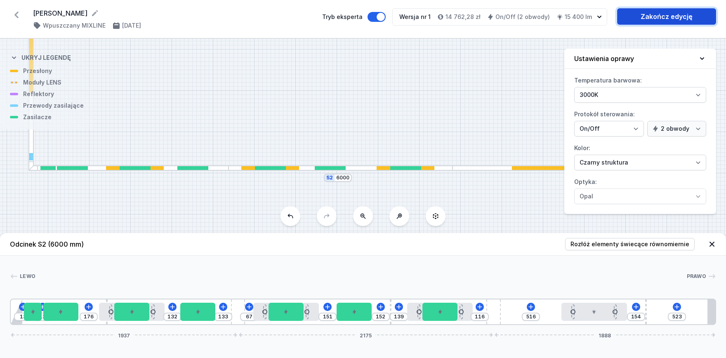
click at [666, 16] on link "Zakończ edycję" at bounding box center [666, 16] width 99 height 17
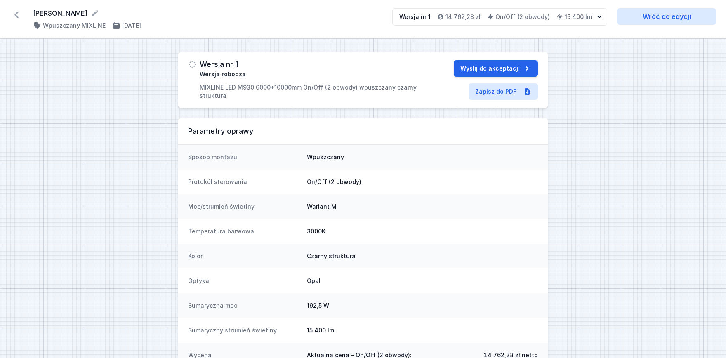
click at [14, 16] on icon at bounding box center [16, 14] width 13 height 13
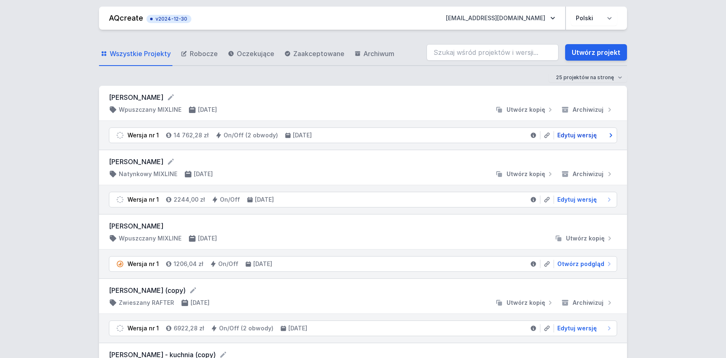
click at [575, 132] on span "Edytuj wersję" at bounding box center [577, 135] width 40 height 8
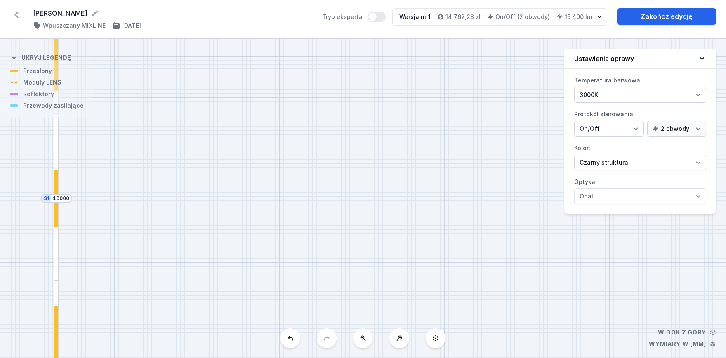
click at [57, 175] on div at bounding box center [56, 199] width 4 height 58
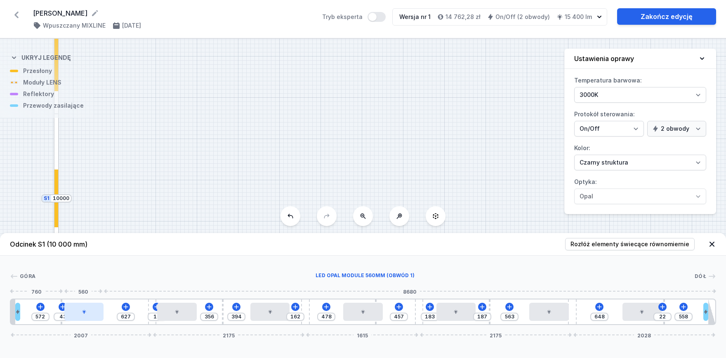
click at [91, 311] on div at bounding box center [84, 312] width 40 height 18
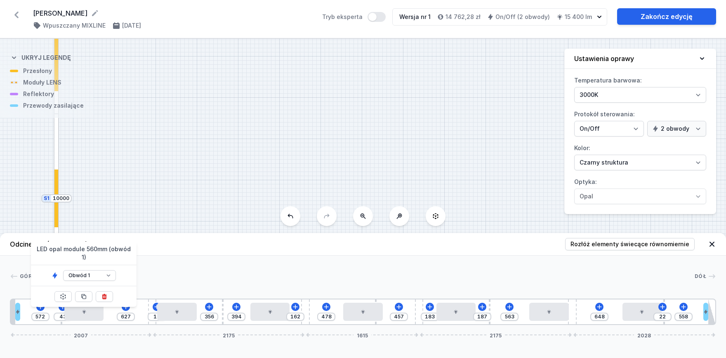
click at [157, 198] on div "S2 6000 S1 10000" at bounding box center [363, 198] width 726 height 319
click at [200, 180] on div "S2 6000 S1 10000" at bounding box center [363, 198] width 726 height 319
drag, startPoint x: 210, startPoint y: 157, endPoint x: 231, endPoint y: 45, distance: 113.7
click at [230, 45] on div "S2 6000 S1 10000" at bounding box center [363, 198] width 726 height 319
drag, startPoint x: 248, startPoint y: 146, endPoint x: 226, endPoint y: 48, distance: 101.1
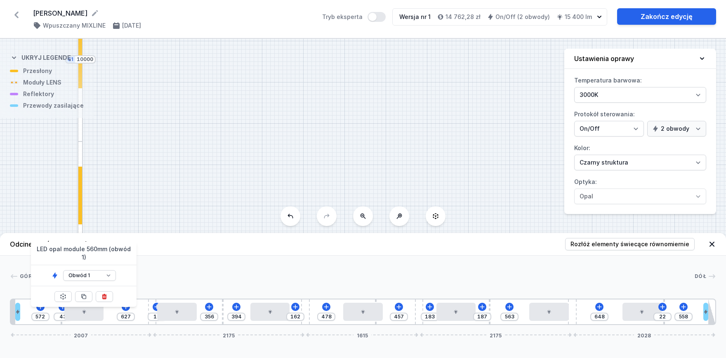
click at [227, 7] on div "[PERSON_NAME] ( 11870 /v 1 ) Wpuszczany MIXLINE [DATE] Tryb eksperta Wersja nr …" at bounding box center [363, 179] width 726 height 358
click at [205, 66] on div "S2 6000 S1 10000" at bounding box center [363, 198] width 726 height 319
drag, startPoint x: 210, startPoint y: 130, endPoint x: 227, endPoint y: 25, distance: 106.7
click at [226, 21] on div "[PERSON_NAME] ( 11870 /v 1 ) Wpuszczany MIXLINE [DATE] Tryb eksperta Wersja nr …" at bounding box center [363, 179] width 726 height 358
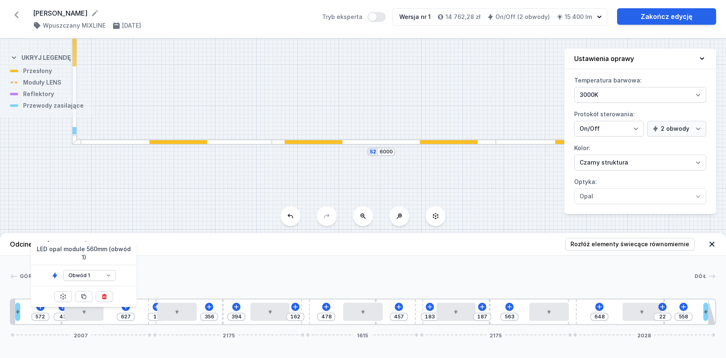
drag, startPoint x: 234, startPoint y: 124, endPoint x: 217, endPoint y: 147, distance: 27.8
click at [234, 95] on div "S2 6000 S1 10000" at bounding box center [363, 198] width 726 height 319
click at [232, 142] on div at bounding box center [172, 139] width 200 height 5
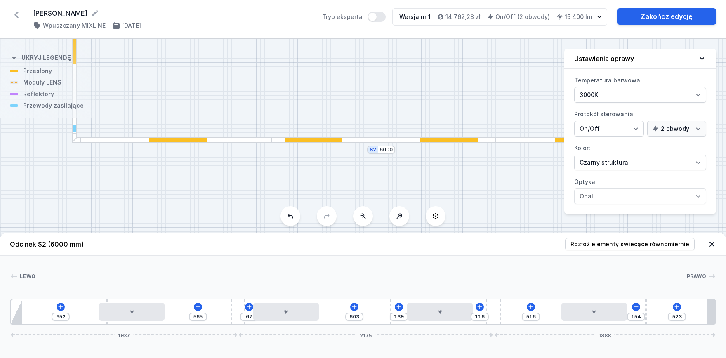
click at [202, 139] on div at bounding box center [178, 140] width 58 height 4
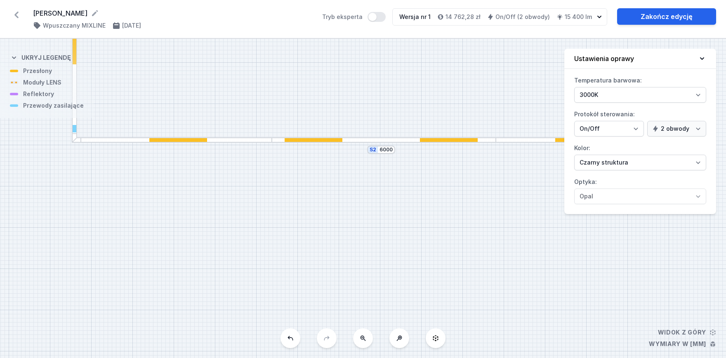
click at [184, 139] on div at bounding box center [178, 140] width 58 height 4
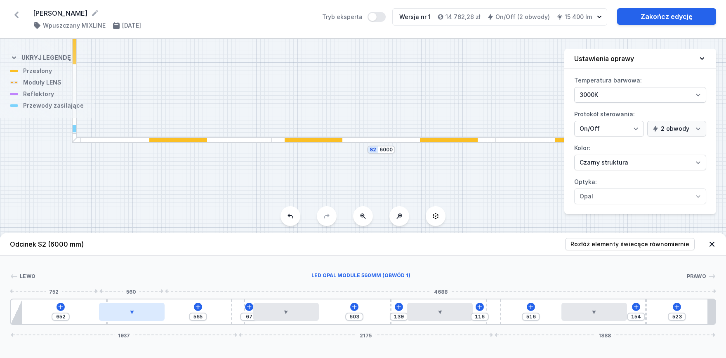
click at [130, 309] on div at bounding box center [132, 312] width 66 height 18
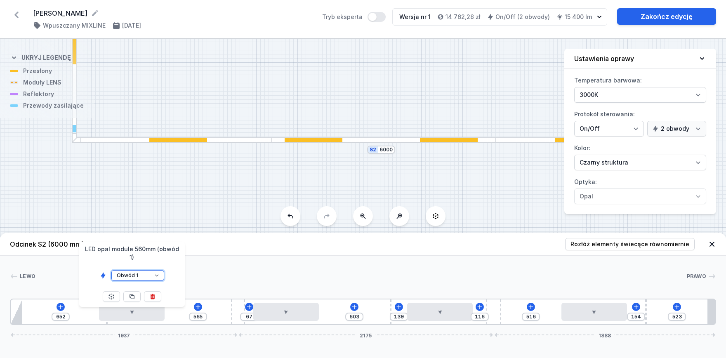
click at [111, 270] on select "Obwód 1 Obwód 2" at bounding box center [137, 275] width 53 height 11
click option "Obwód 2" at bounding box center [0, 0] width 0 height 0
click at [314, 315] on div at bounding box center [286, 312] width 66 height 18
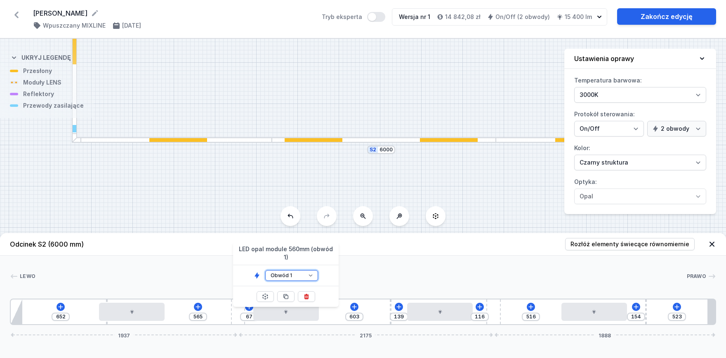
click at [265, 270] on select "Obwód 1 Obwód 2" at bounding box center [291, 275] width 53 height 11
click option "Obwód 2" at bounding box center [0, 0] width 0 height 0
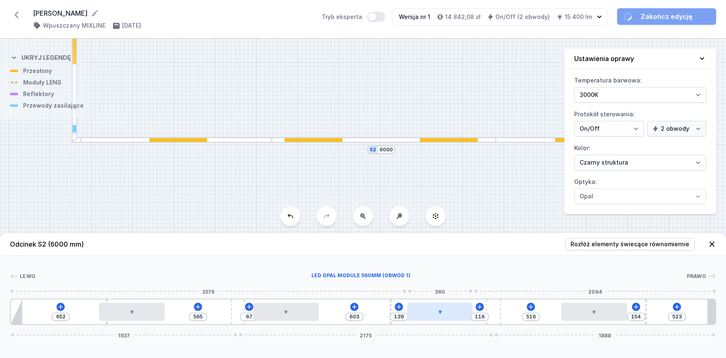
click at [419, 320] on div at bounding box center [440, 312] width 66 height 18
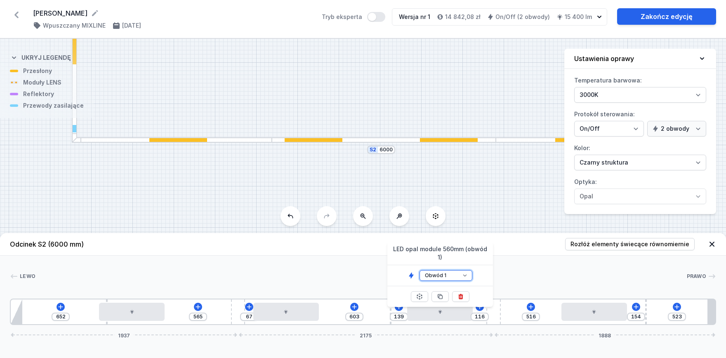
click at [420, 270] on select "Obwód 1 Obwód 2" at bounding box center [446, 275] width 53 height 11
click option "Obwód 2" at bounding box center [0, 0] width 0 height 0
click at [602, 309] on div at bounding box center [595, 312] width 66 height 18
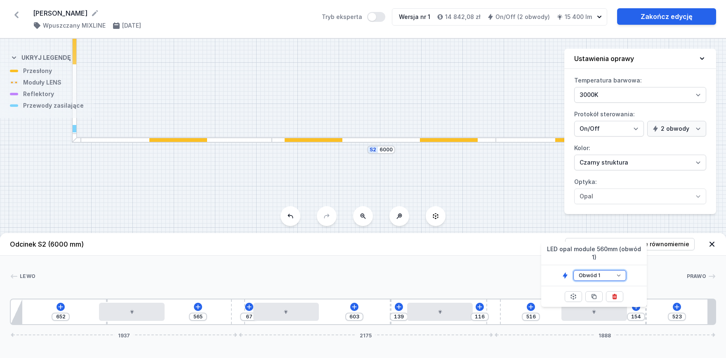
click at [574, 270] on select "Obwód 1 Obwód 2" at bounding box center [600, 275] width 53 height 11
click option "Obwód 2" at bounding box center [0, 0] width 0 height 0
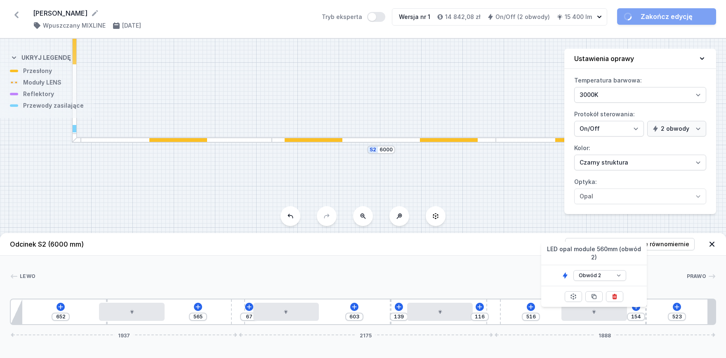
click at [464, 180] on div "S2 6000 S1 10000" at bounding box center [363, 198] width 726 height 319
click at [629, 223] on div "S2 6000 S1 10000" at bounding box center [363, 198] width 726 height 319
click at [673, 17] on link "Zakończ edycję" at bounding box center [666, 16] width 99 height 17
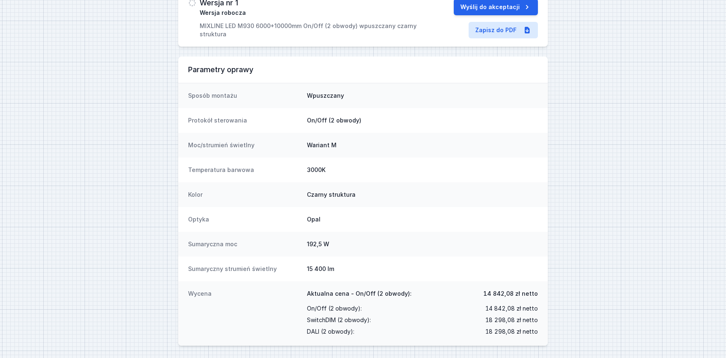
scroll to position [62, 0]
drag, startPoint x: 488, startPoint y: 306, endPoint x: 542, endPoint y: 311, distance: 54.3
click at [542, 311] on div "Wycena Aktualna cena - On/Off (2 obwody): 14 842,08 zł netto On/Off (2 obwody) …" at bounding box center [363, 313] width 370 height 64
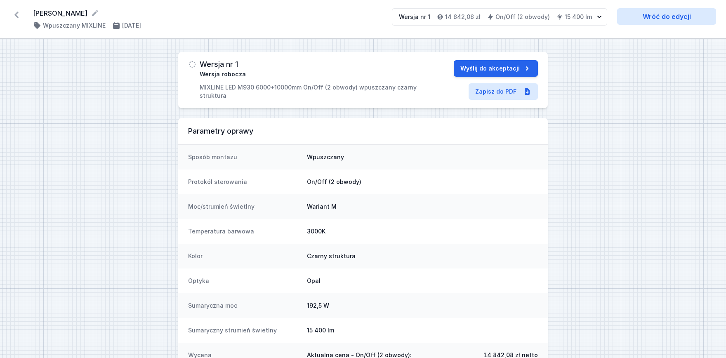
drag, startPoint x: 17, startPoint y: 16, endPoint x: 55, endPoint y: 34, distance: 41.7
click at [17, 16] on icon at bounding box center [16, 14] width 13 height 13
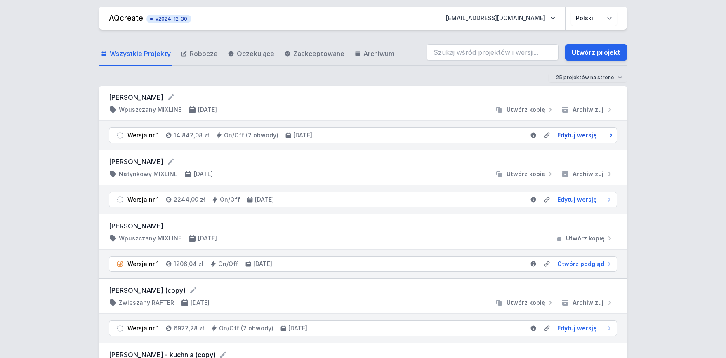
click at [598, 137] on link "Edytuj wersję" at bounding box center [583, 135] width 59 height 8
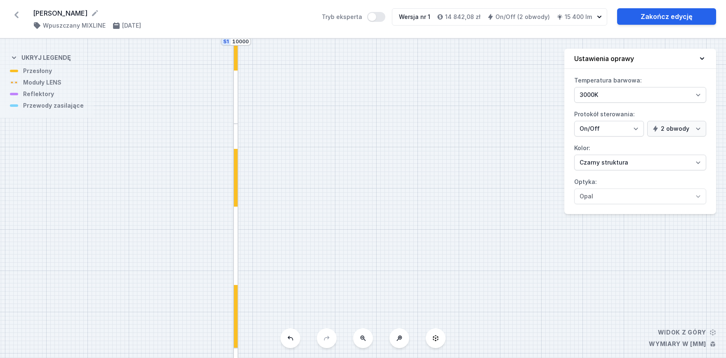
drag, startPoint x: 146, startPoint y: 215, endPoint x: 312, endPoint y: 68, distance: 221.3
click at [312, 68] on div "S2 6000 S1 10000" at bounding box center [363, 198] width 726 height 319
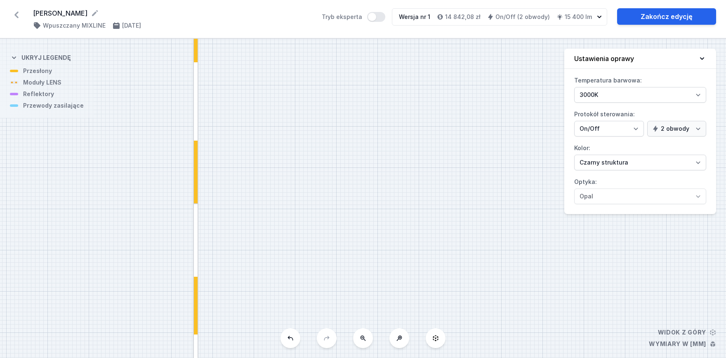
drag, startPoint x: 293, startPoint y: 269, endPoint x: 253, endPoint y: 173, distance: 104.3
click at [252, 130] on div "S2 6000 S1 10000" at bounding box center [363, 198] width 726 height 319
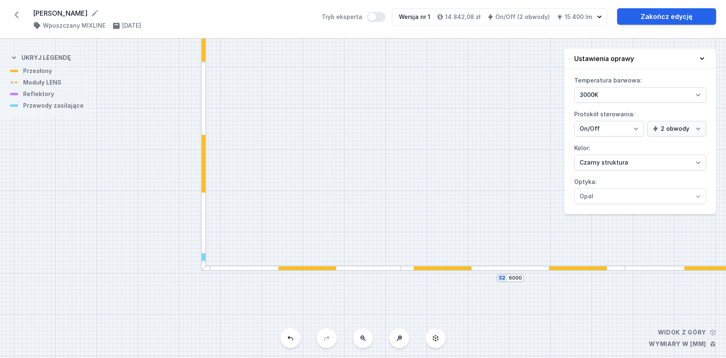
drag, startPoint x: 261, startPoint y: 207, endPoint x: 270, endPoint y: 63, distance: 144.3
click at [270, 63] on div "S2 6000 S1 10000" at bounding box center [363, 198] width 726 height 319
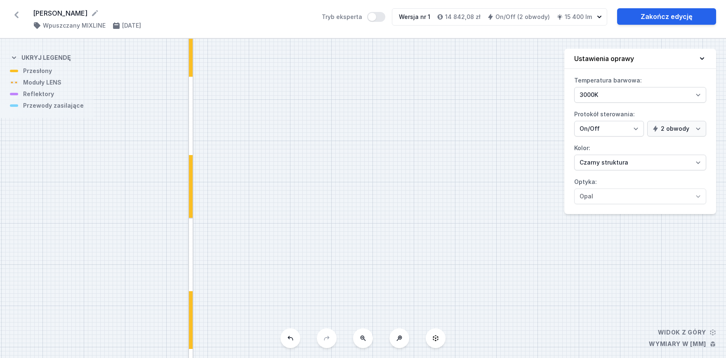
drag, startPoint x: 273, startPoint y: 206, endPoint x: 264, endPoint y: 307, distance: 100.7
click at [264, 312] on div "S2 6000 S1 10000" at bounding box center [363, 198] width 726 height 319
drag, startPoint x: 243, startPoint y: 181, endPoint x: 251, endPoint y: 205, distance: 25.7
click at [250, 272] on div "S2 6000 S1 10000" at bounding box center [363, 198] width 726 height 319
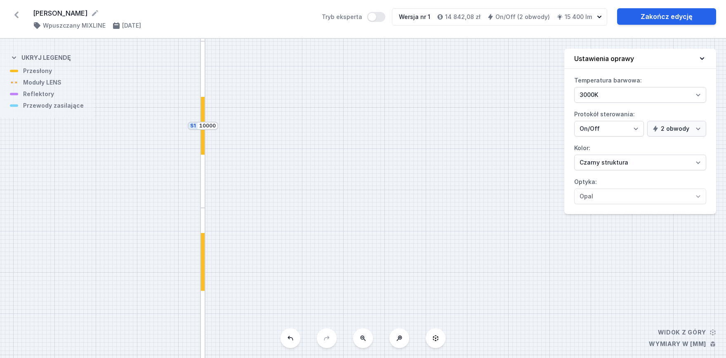
drag, startPoint x: 263, startPoint y: 220, endPoint x: 261, endPoint y: 293, distance: 73.5
click at [261, 293] on div "S2 6000 S1 10000" at bounding box center [363, 198] width 726 height 319
drag, startPoint x: 243, startPoint y: 226, endPoint x: 245, endPoint y: 279, distance: 53.7
click at [245, 279] on div "S2 6000 S1 10000" at bounding box center [363, 198] width 726 height 319
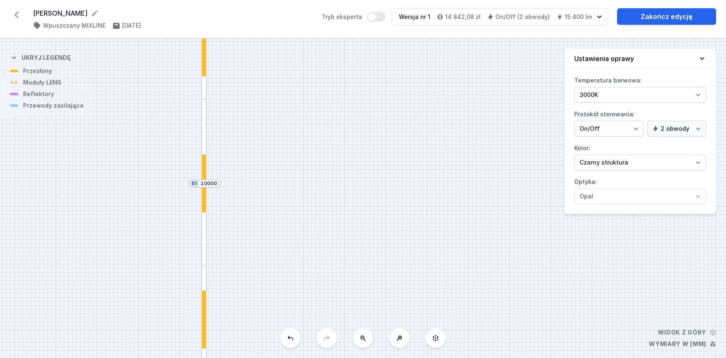
drag, startPoint x: 259, startPoint y: 197, endPoint x: 253, endPoint y: 274, distance: 77.4
click at [253, 274] on div "S2 6000 S1 10000" at bounding box center [363, 198] width 726 height 319
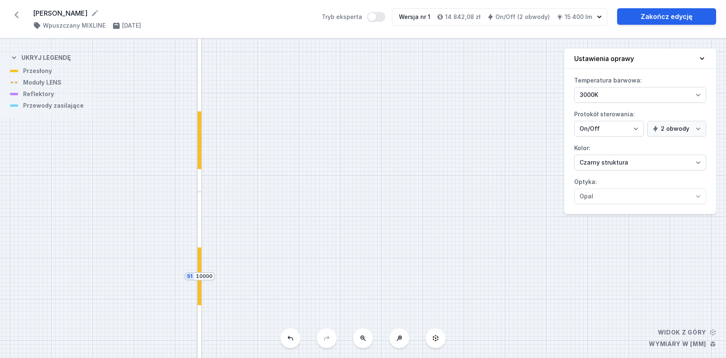
drag, startPoint x: 266, startPoint y: 221, endPoint x: 264, endPoint y: 211, distance: 9.7
click at [269, 278] on div "S2 6000 S1 10000" at bounding box center [363, 198] width 726 height 319
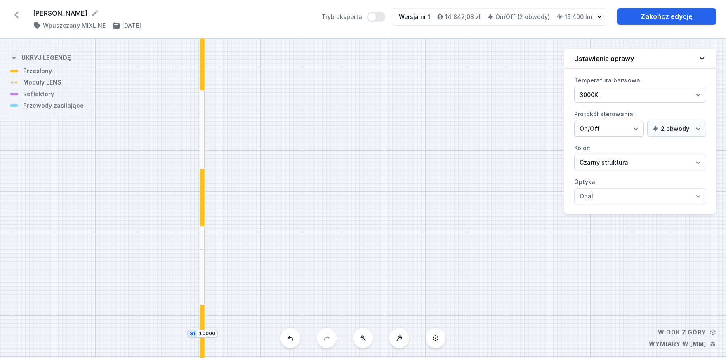
drag, startPoint x: 261, startPoint y: 194, endPoint x: 275, endPoint y: 201, distance: 15.5
click at [261, 282] on div "S2 6000 S1 10000" at bounding box center [363, 198] width 726 height 319
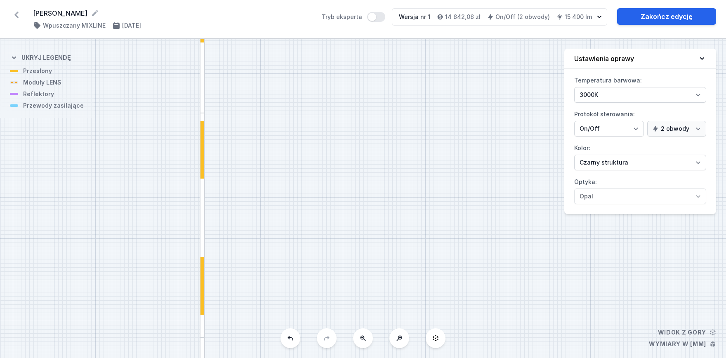
drag, startPoint x: 268, startPoint y: 220, endPoint x: 268, endPoint y: 244, distance: 24.3
click at [268, 246] on div "S2 6000 S1 10000" at bounding box center [363, 198] width 726 height 319
drag, startPoint x: 295, startPoint y: 220, endPoint x: 290, endPoint y: 171, distance: 49.0
click at [295, 226] on div "S2 6000 S1 10000" at bounding box center [363, 198] width 726 height 319
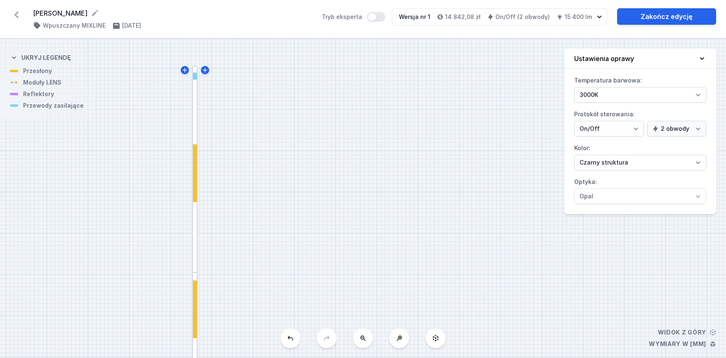
drag, startPoint x: 288, startPoint y: 195, endPoint x: 281, endPoint y: 181, distance: 16.2
click at [286, 237] on div "S2 6000 S1 10000" at bounding box center [363, 198] width 726 height 319
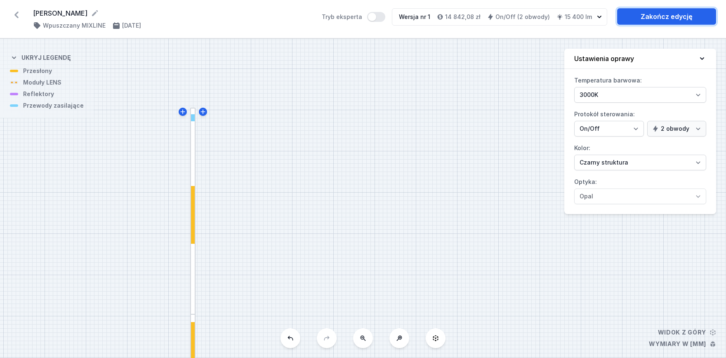
drag, startPoint x: 666, startPoint y: 15, endPoint x: 555, endPoint y: 67, distance: 122.9
click at [666, 15] on link "Zakończ edycję" at bounding box center [666, 16] width 99 height 17
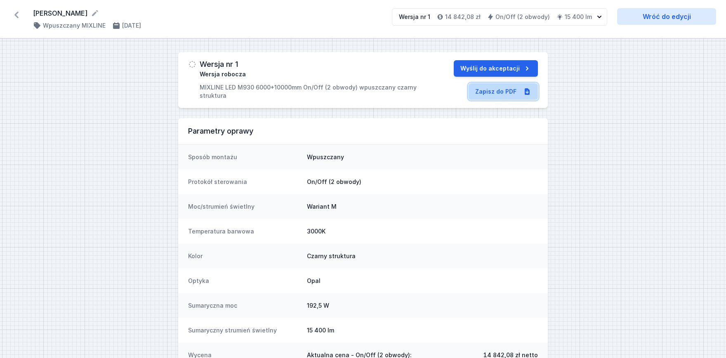
click at [501, 92] on link "Zapisz do PDF" at bounding box center [503, 91] width 69 height 17
